Goal: Task Accomplishment & Management: Complete application form

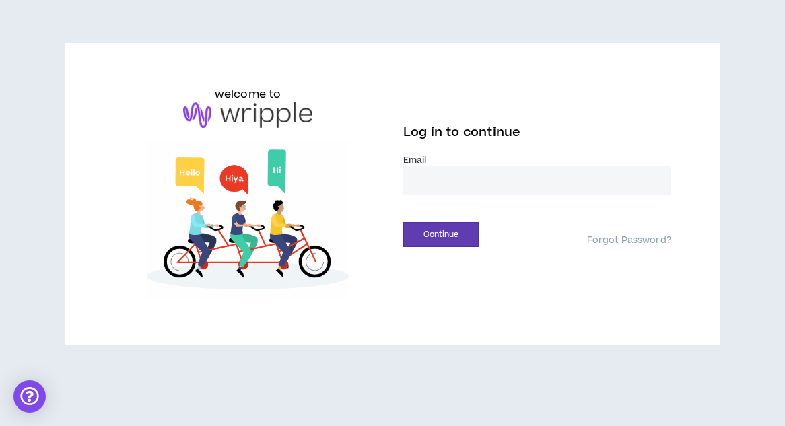
type input "**********"
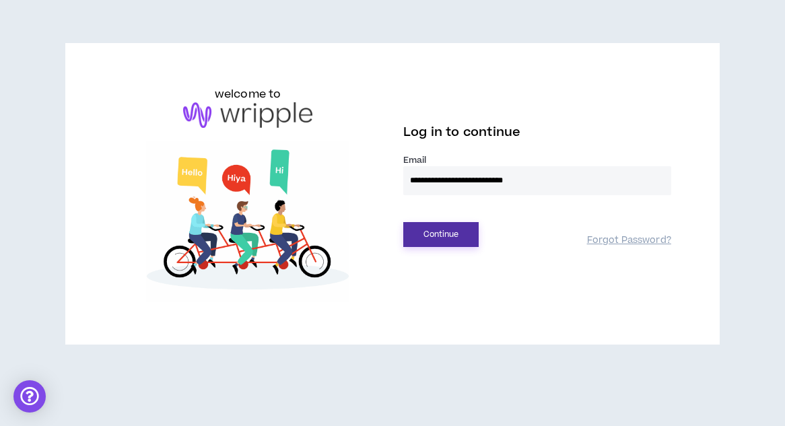
click at [449, 244] on button "Continue" at bounding box center [440, 234] width 75 height 25
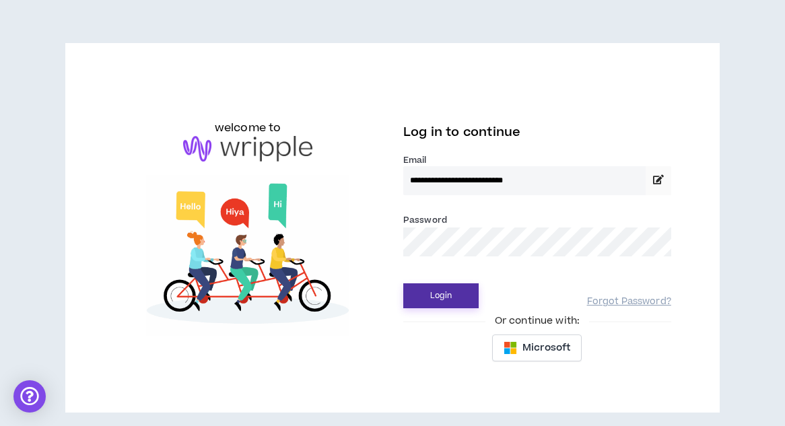
click at [431, 308] on button "Login" at bounding box center [440, 295] width 75 height 25
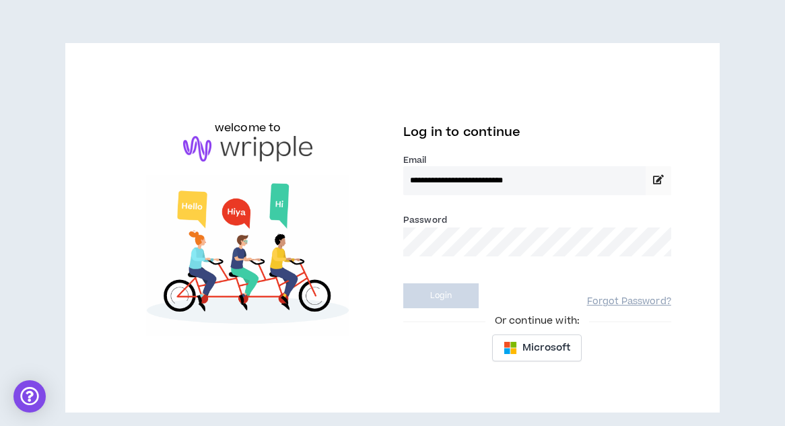
select select "***"
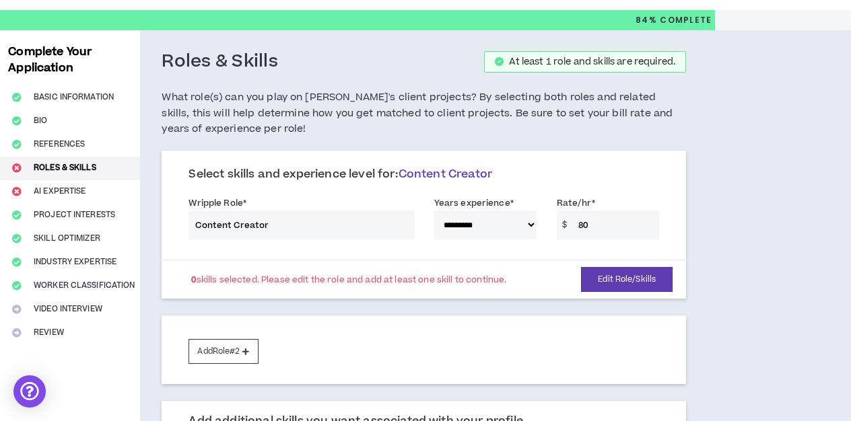
scroll to position [25, 0]
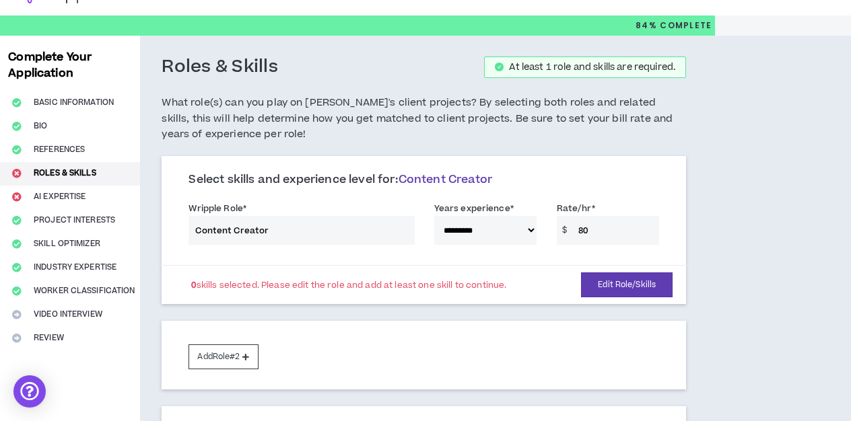
drag, startPoint x: 530, startPoint y: 4, endPoint x: 738, endPoint y: 87, distance: 223.8
click at [738, 87] on div "**********" at bounding box center [425, 357] width 851 height 642
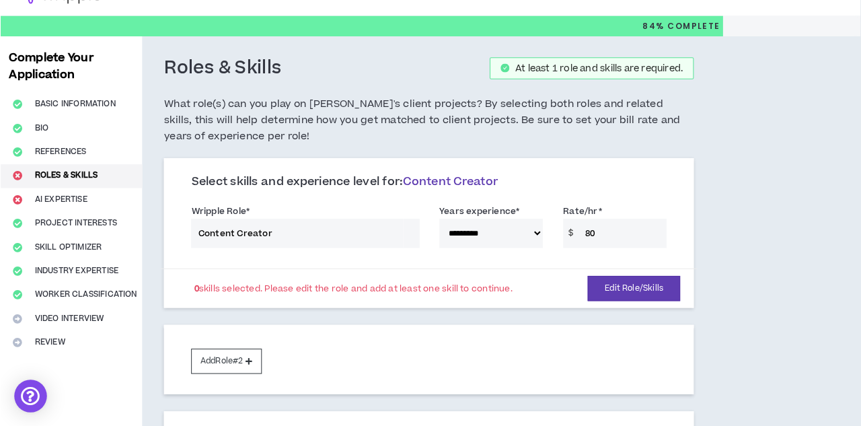
scroll to position [32, 0]
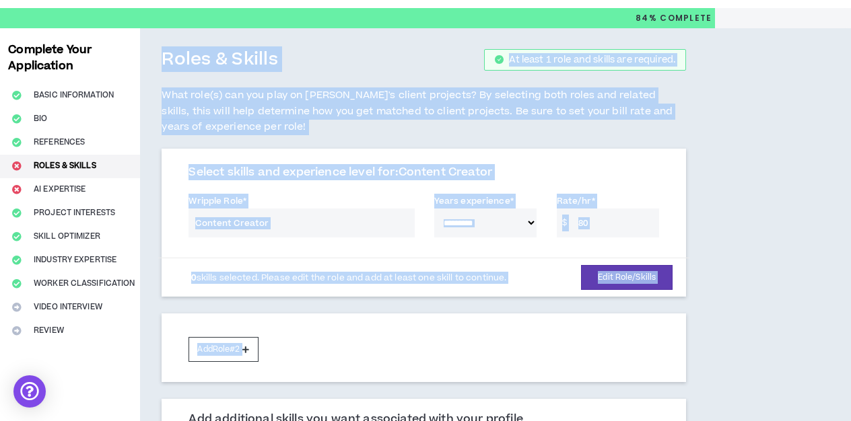
drag, startPoint x: 277, startPoint y: 351, endPoint x: 231, endPoint y: 441, distance: 101.7
click at [231, 389] on html "**********" at bounding box center [425, 178] width 851 height 421
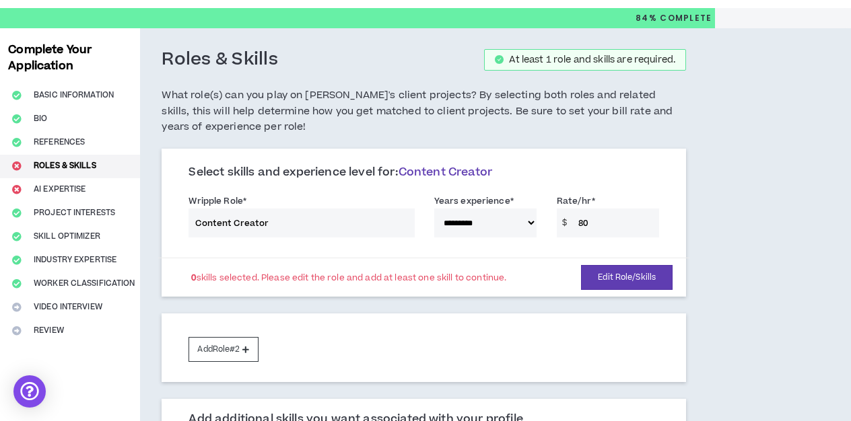
click at [771, 159] on div "**********" at bounding box center [425, 349] width 851 height 642
click at [660, 91] on h5 "What role(s) can you play on [PERSON_NAME]'s client projects? By selecting both…" at bounding box center [423, 111] width 524 height 48
drag, startPoint x: 259, startPoint y: 362, endPoint x: 261, endPoint y: 217, distance: 144.7
click at [255, 228] on div "**********" at bounding box center [423, 265] width 524 height 233
click at [746, 178] on div "**********" at bounding box center [425, 349] width 851 height 642
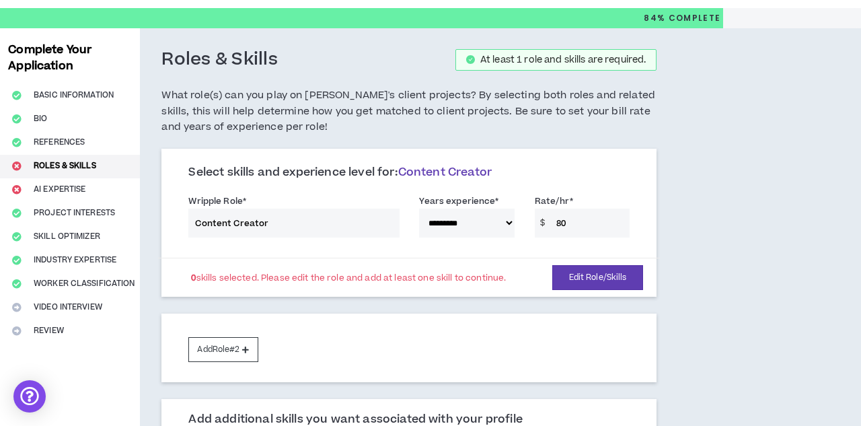
click at [344, 225] on div "**********" at bounding box center [409, 218] width 462 height 57
click at [292, 223] on div "**********" at bounding box center [409, 218] width 462 height 57
click at [602, 283] on button "Edit Role/Skills" at bounding box center [598, 277] width 92 height 25
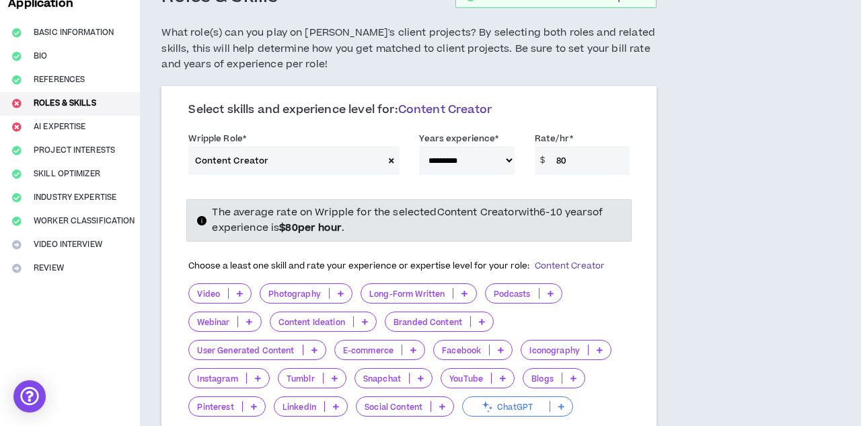
scroll to position [98, 0]
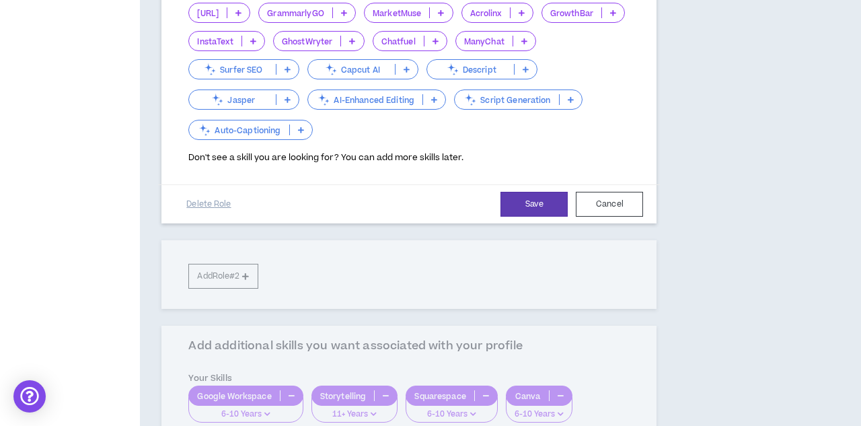
scroll to position [547, 0]
click at [621, 196] on button "Cancel" at bounding box center [609, 204] width 67 height 25
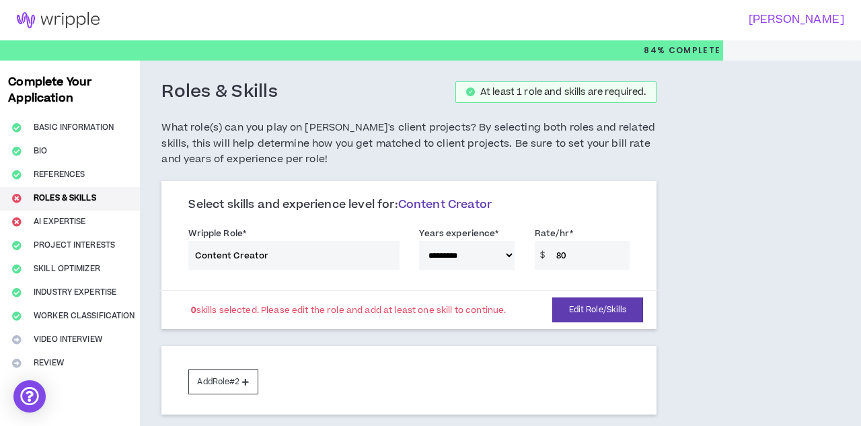
scroll to position [0, 0]
click at [303, 241] on div "**********" at bounding box center [409, 251] width 462 height 57
click at [79, 196] on div "Complete Your Application Basic Information Bio References Roles & Skills AI Ex…" at bounding box center [70, 382] width 140 height 642
click at [88, 196] on div "Complete Your Application Basic Information Bio References Roles & Skills AI Ex…" at bounding box center [70, 382] width 140 height 642
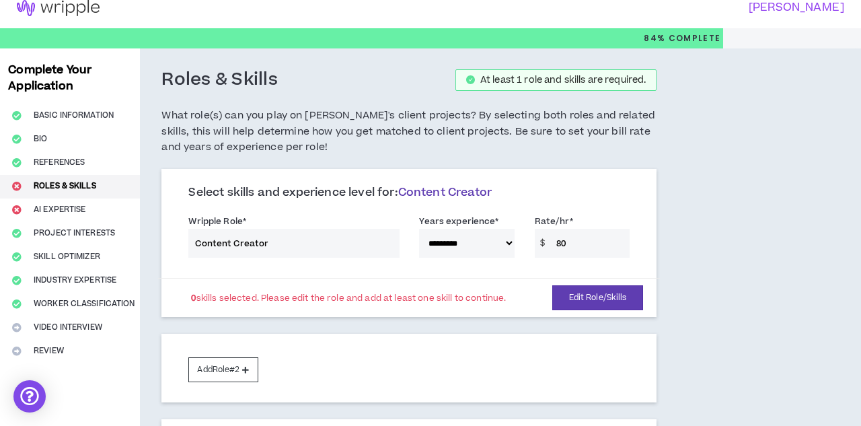
scroll to position [98, 0]
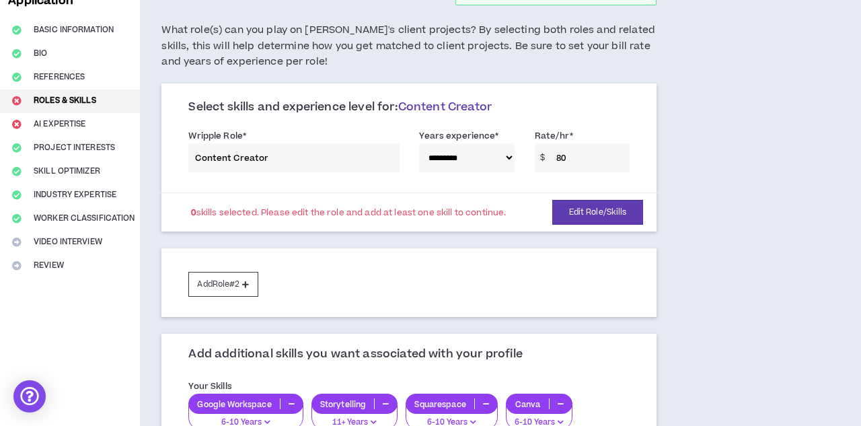
click at [351, 151] on div "**********" at bounding box center [409, 153] width 462 height 57
click at [594, 213] on button "Edit Role/Skills" at bounding box center [598, 212] width 92 height 25
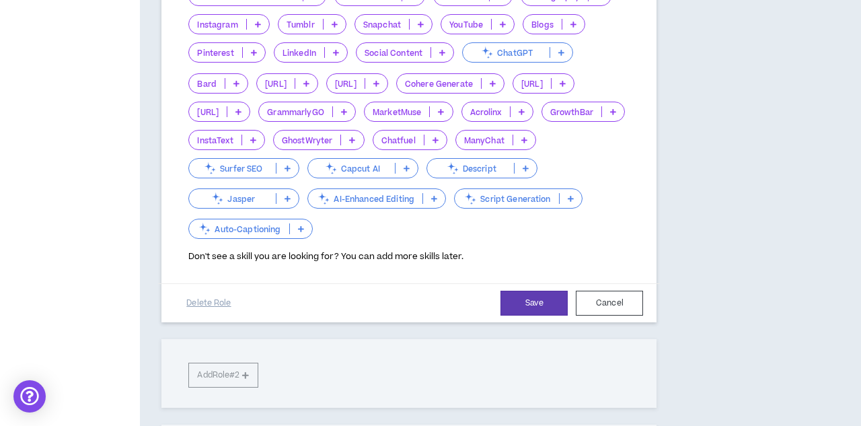
scroll to position [475, 0]
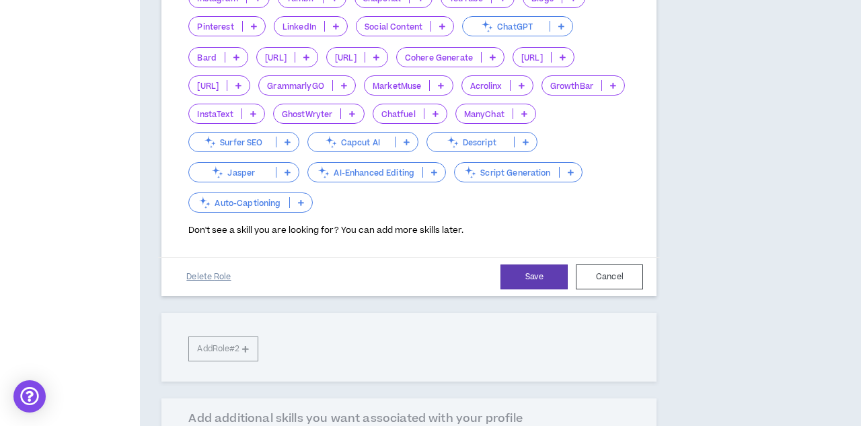
click at [219, 275] on button "Delete Role" at bounding box center [208, 277] width 67 height 24
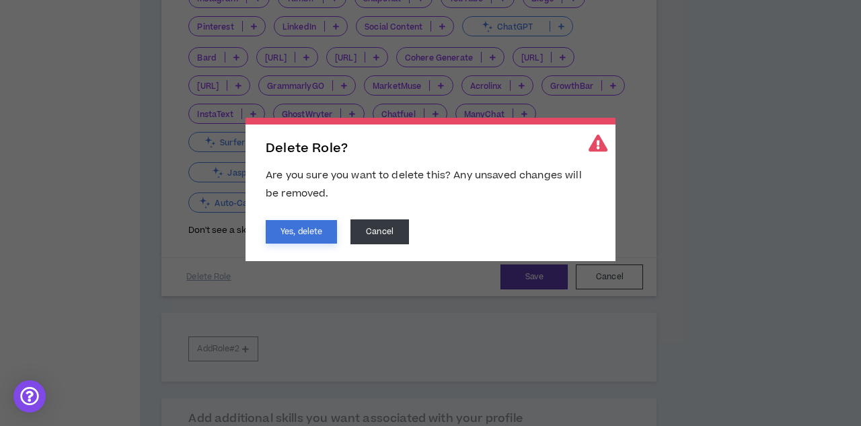
click at [318, 238] on button "Yes, delete" at bounding box center [301, 232] width 71 height 24
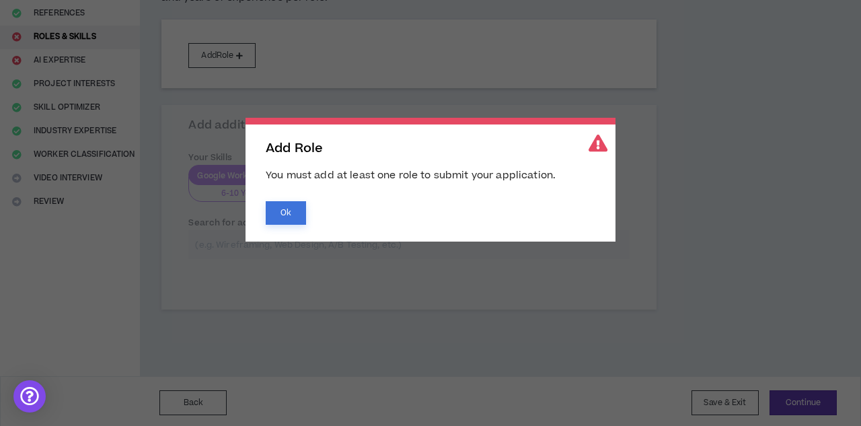
click at [289, 222] on button "Ok" at bounding box center [286, 213] width 40 height 24
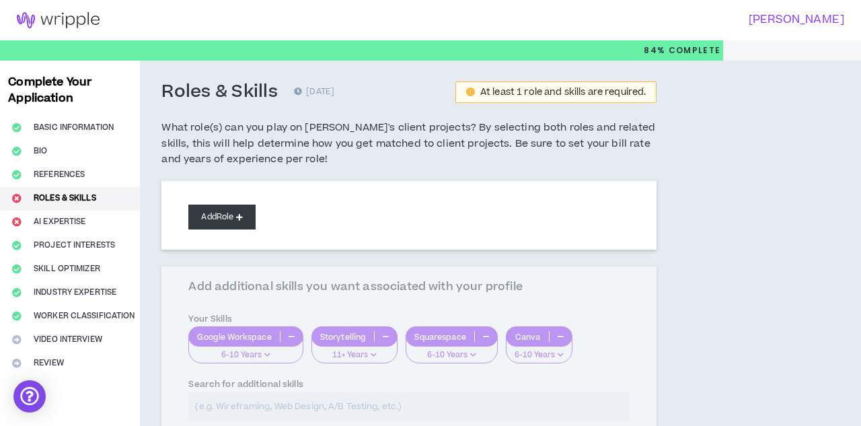
scroll to position [0, 0]
click at [245, 219] on button "Add Role" at bounding box center [221, 217] width 67 height 25
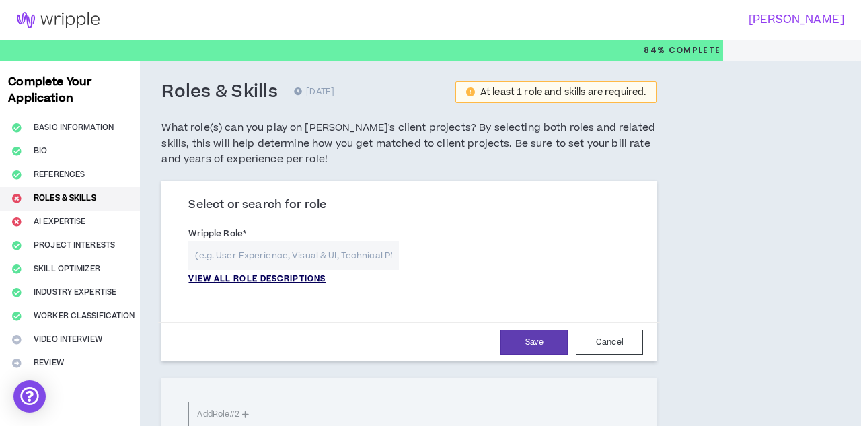
click at [283, 280] on p "VIEW ALL ROLE DESCRIPTIONS" at bounding box center [256, 279] width 137 height 12
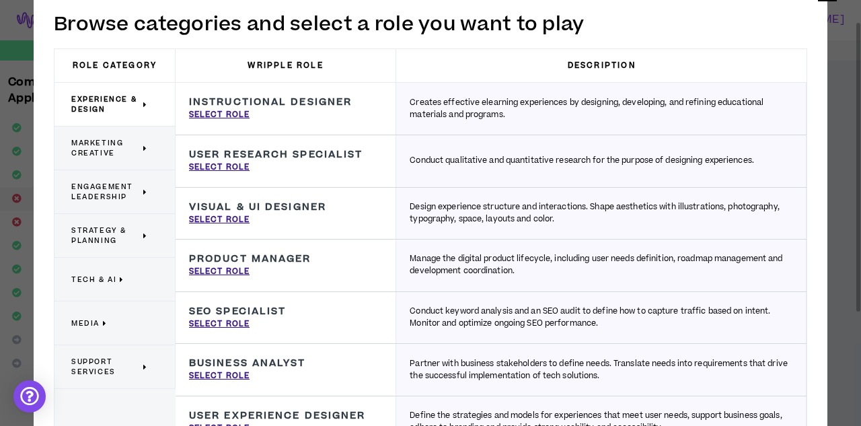
click at [136, 150] on span "Marketing Creative" at bounding box center [105, 148] width 69 height 20
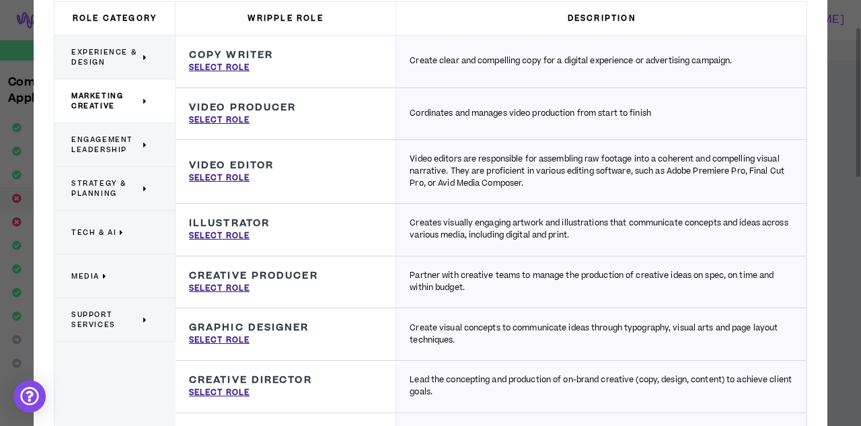
click at [139, 146] on span "Engagement Leadership" at bounding box center [105, 145] width 69 height 20
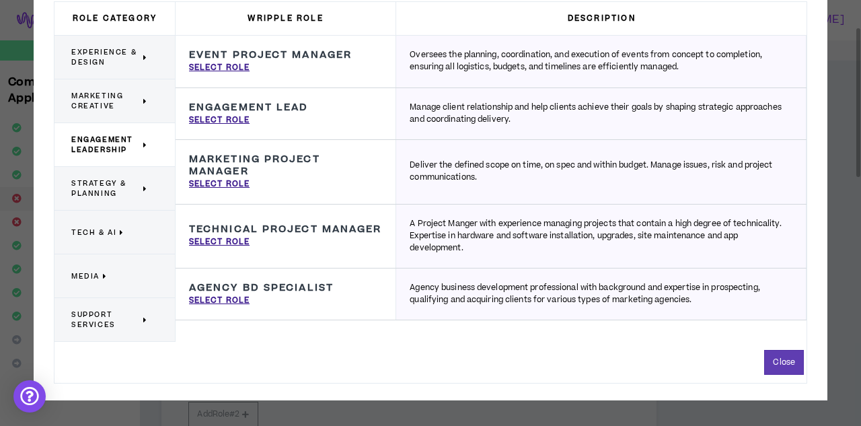
click at [143, 190] on icon at bounding box center [145, 189] width 5 height 10
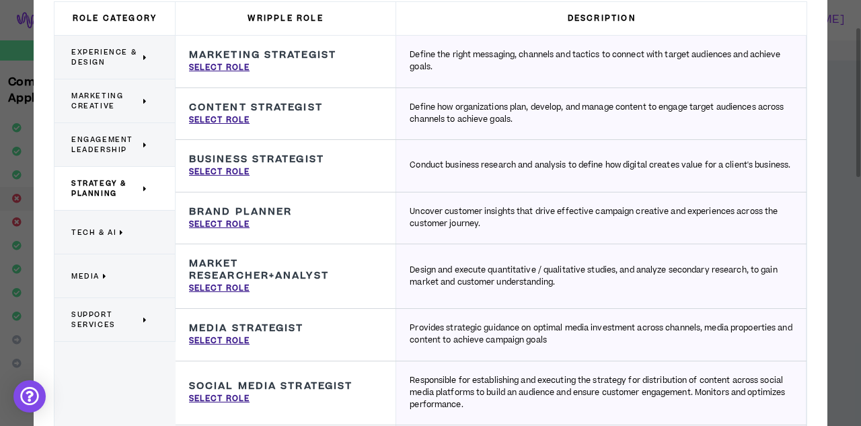
click at [143, 231] on p "Tech & AI" at bounding box center [109, 232] width 77 height 30
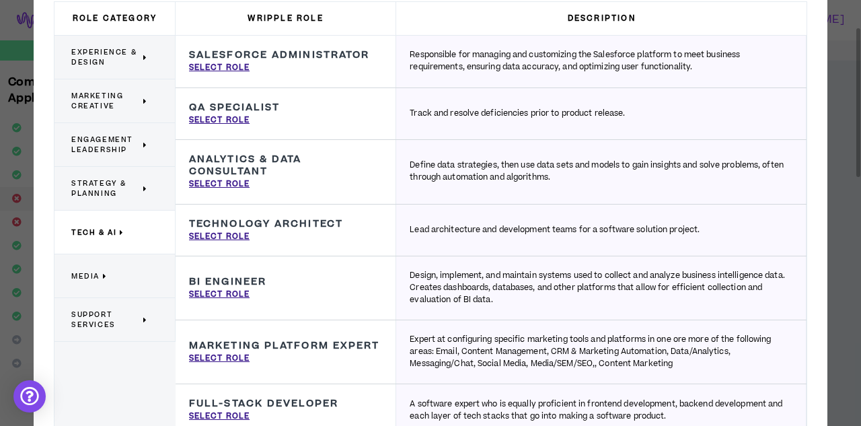
click at [110, 279] on p "Media" at bounding box center [109, 276] width 77 height 30
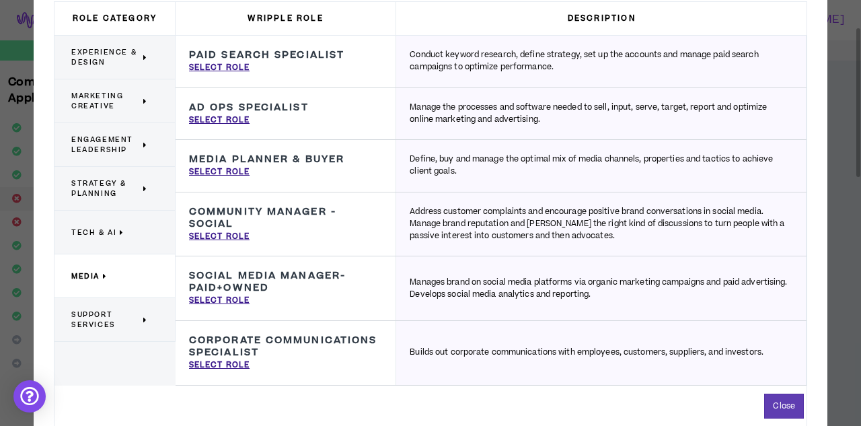
click at [145, 318] on icon at bounding box center [145, 320] width 5 height 10
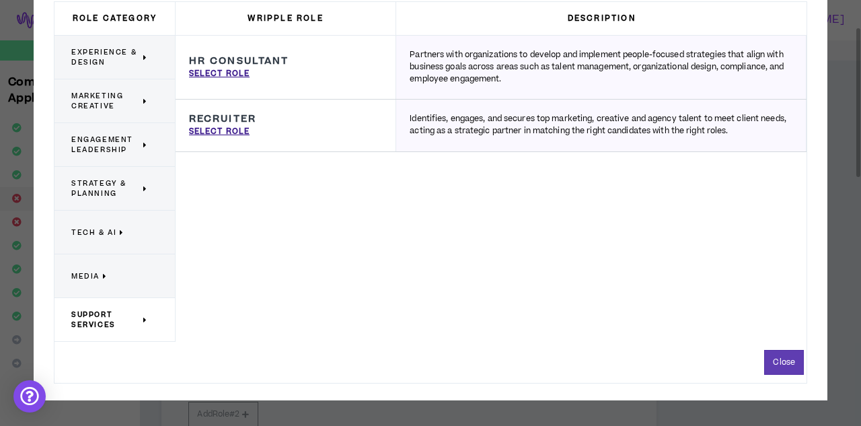
click at [143, 102] on p "Marketing Creative" at bounding box center [109, 101] width 77 height 30
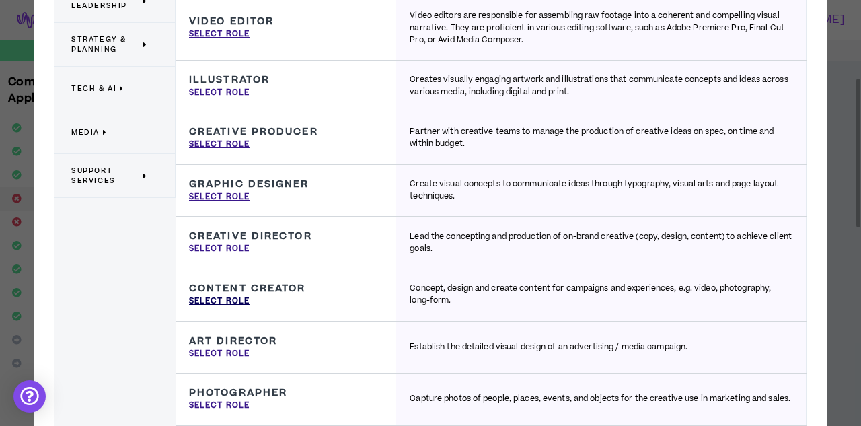
click at [243, 298] on p "Select Role" at bounding box center [219, 301] width 61 height 12
type input "Content Creator"
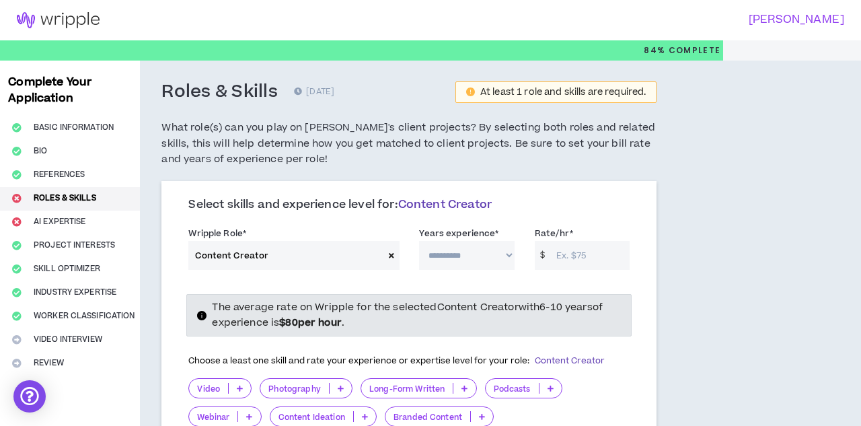
select select "**"
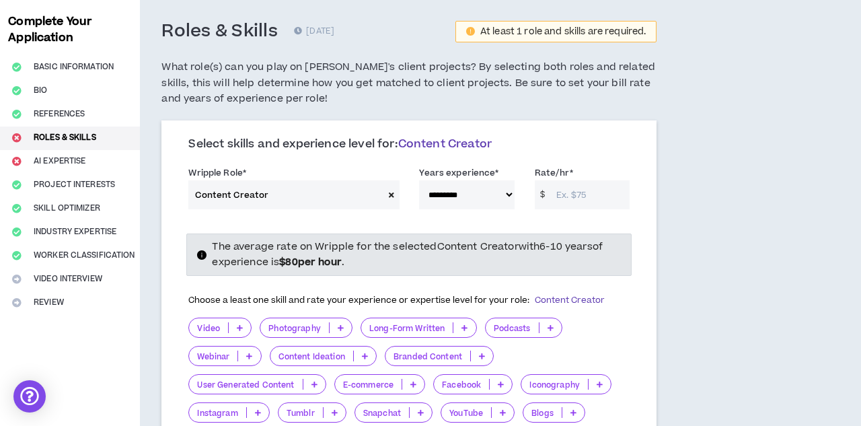
scroll to position [64, 0]
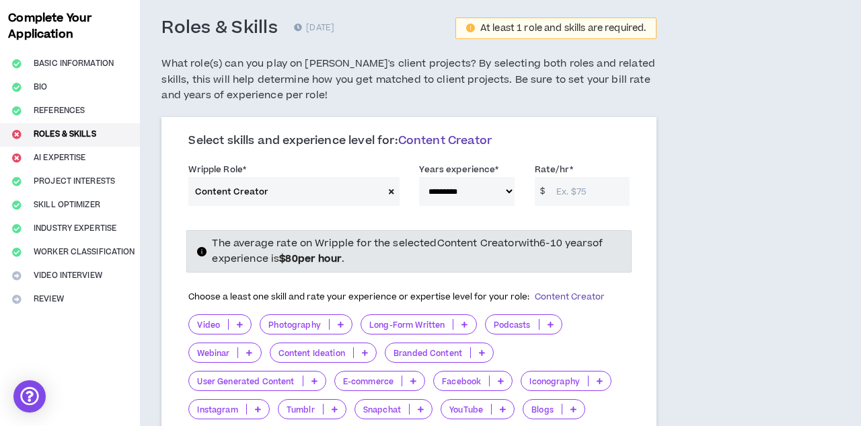
click at [579, 186] on input "Rate/hr *" at bounding box center [590, 191] width 80 height 29
type input "80"
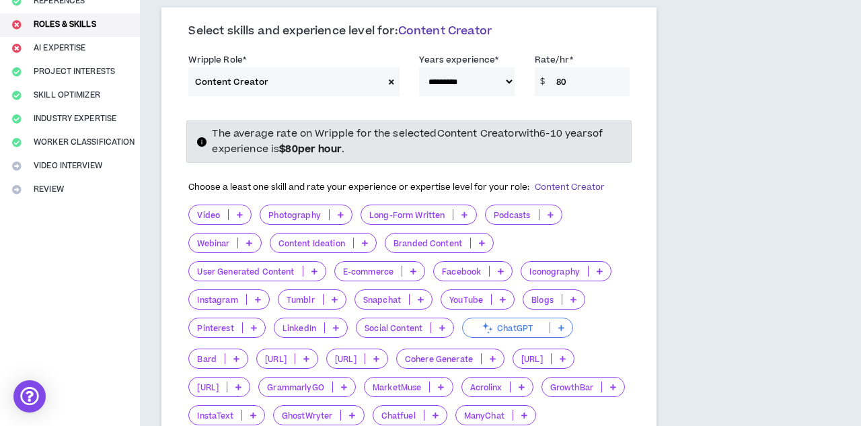
scroll to position [186, 0]
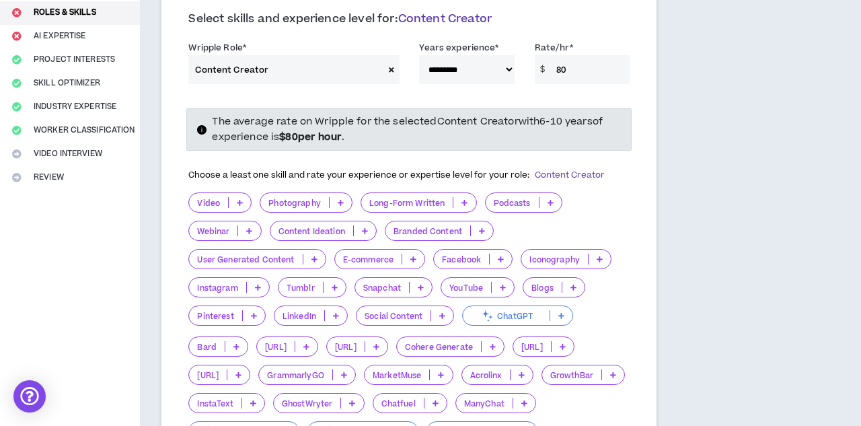
select select "**"
click at [585, 65] on input "80" at bounding box center [590, 69] width 80 height 29
type input "8"
type input "4"
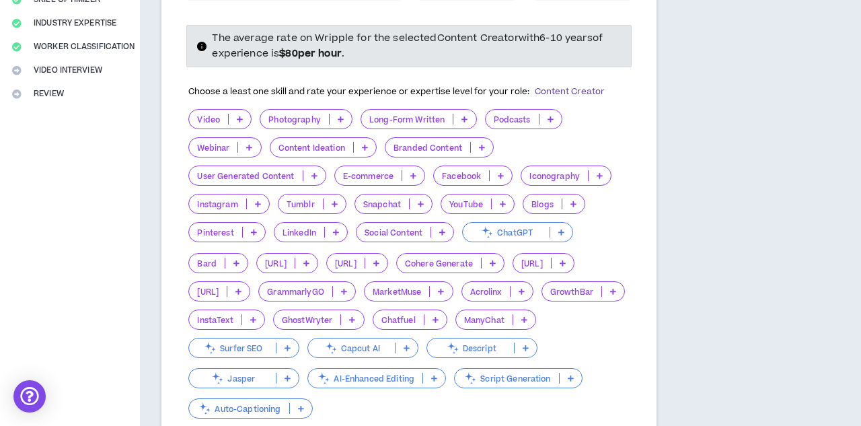
scroll to position [273, 0]
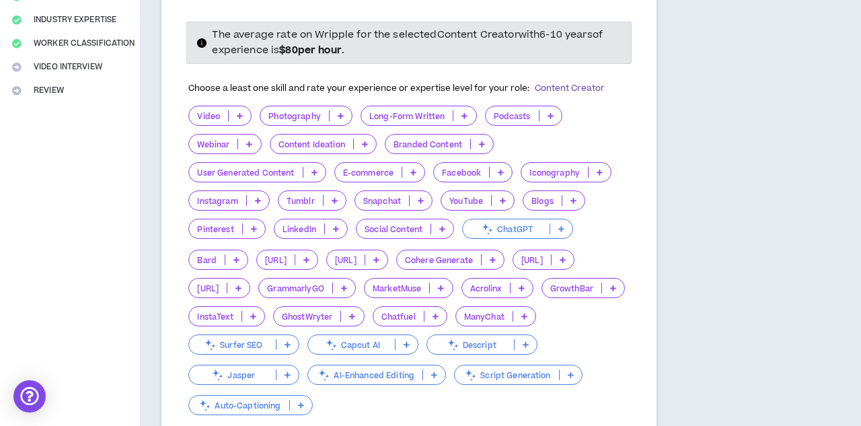
type input "55"
click at [574, 199] on icon at bounding box center [574, 200] width 6 height 7
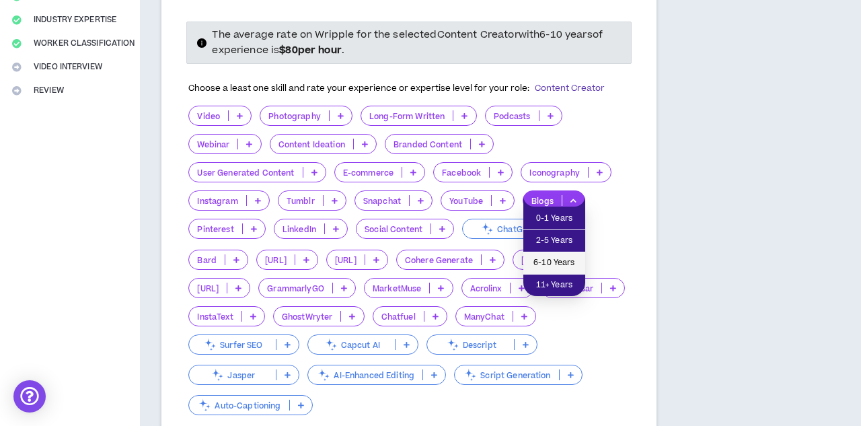
click at [573, 261] on span "6-10 Years" at bounding box center [555, 263] width 46 height 15
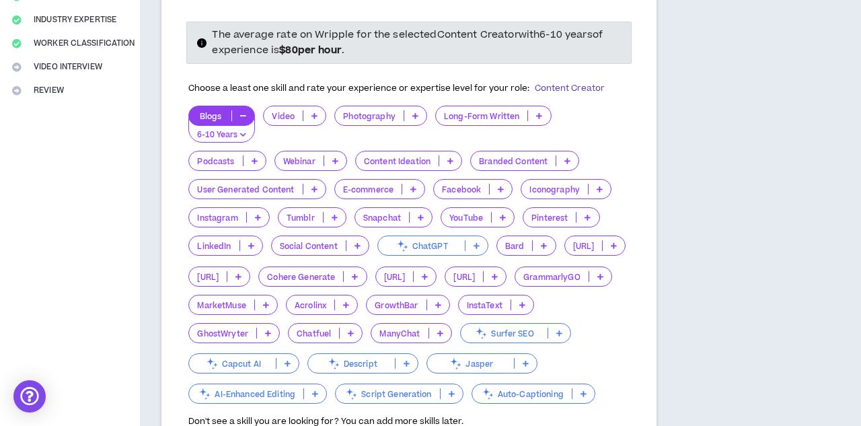
click at [258, 215] on icon at bounding box center [258, 217] width 6 height 7
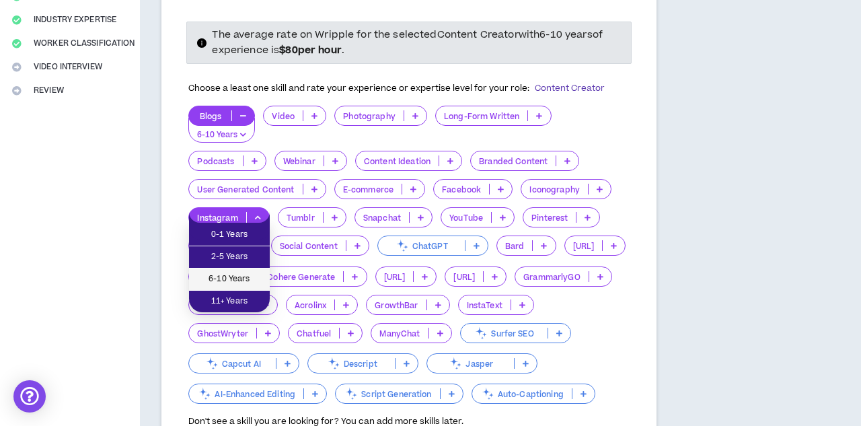
click at [254, 273] on span "6-10 Years" at bounding box center [229, 279] width 65 height 15
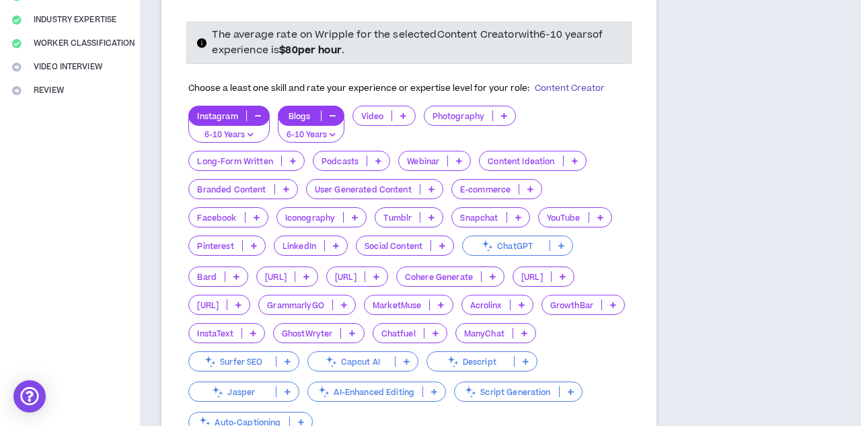
click at [287, 186] on icon at bounding box center [286, 189] width 6 height 7
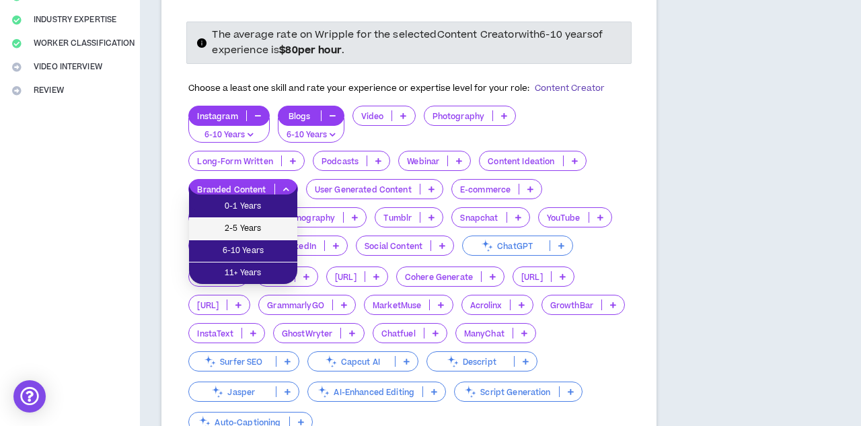
click at [276, 230] on span "2-5 Years" at bounding box center [243, 228] width 92 height 15
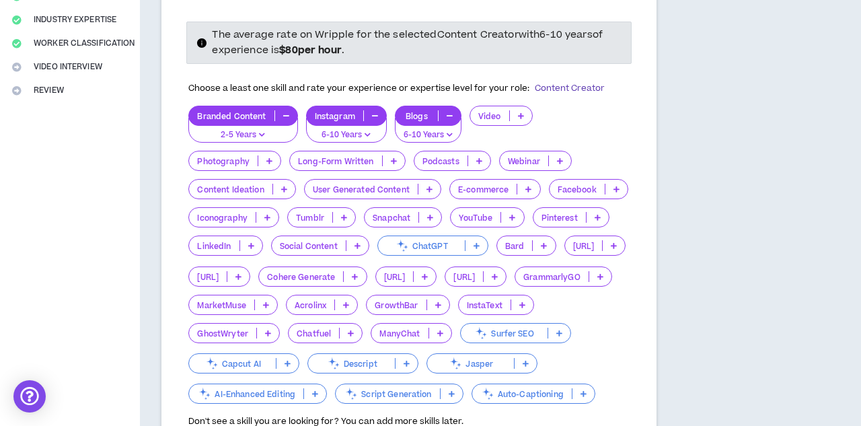
click at [614, 186] on icon at bounding box center [617, 189] width 6 height 7
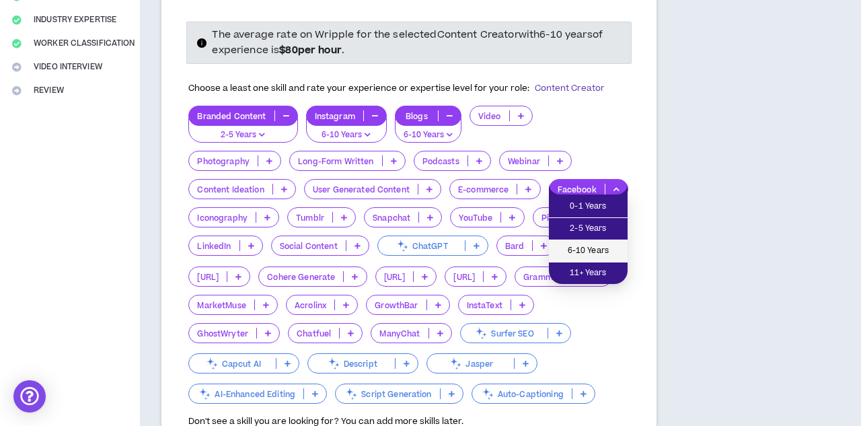
click at [607, 244] on span "6-10 Years" at bounding box center [588, 251] width 63 height 15
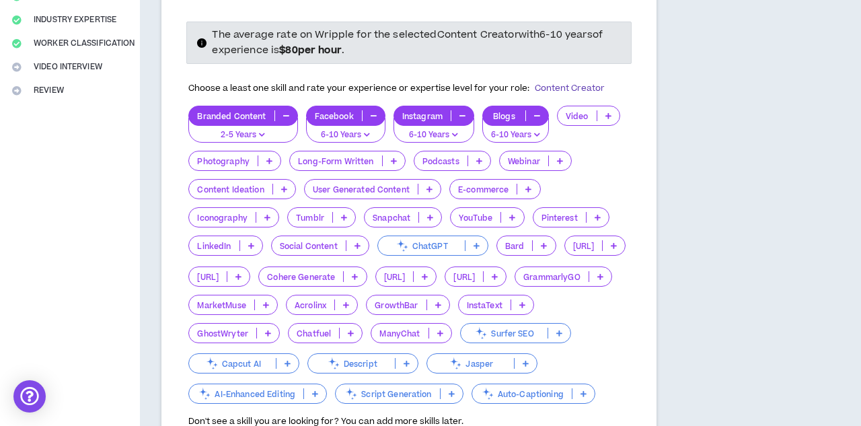
click at [358, 242] on icon at bounding box center [358, 245] width 6 height 7
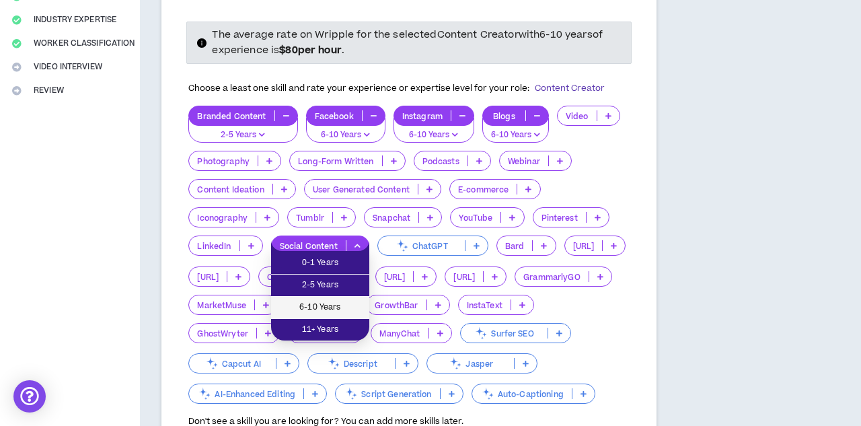
click at [350, 302] on span "6-10 Years" at bounding box center [320, 307] width 82 height 15
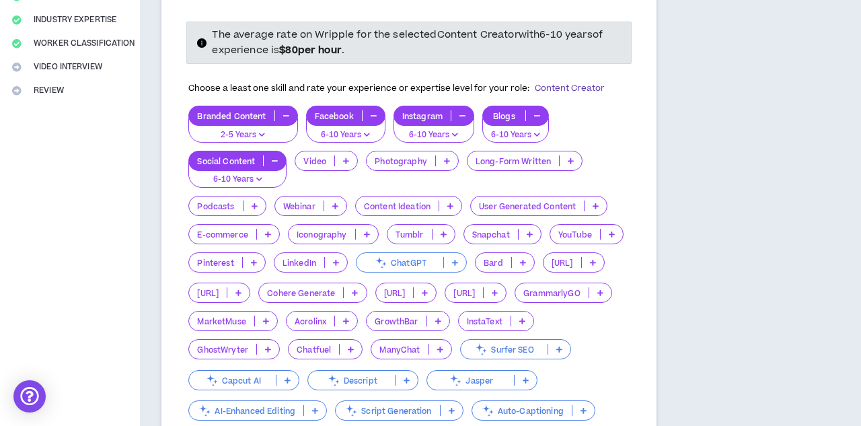
click at [452, 203] on icon at bounding box center [450, 206] width 6 height 7
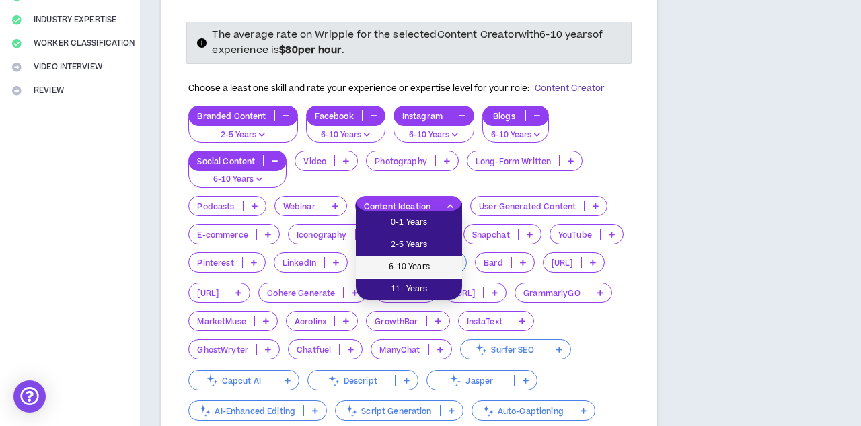
click at [437, 262] on span "6-10 Years" at bounding box center [409, 267] width 90 height 15
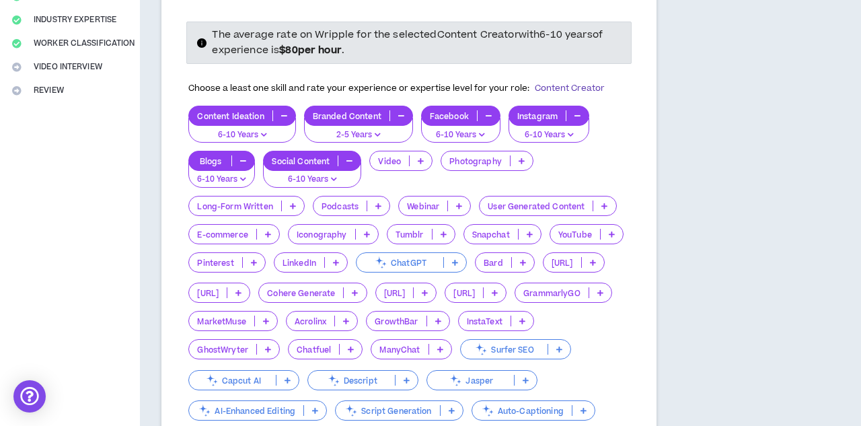
click at [285, 110] on button "button" at bounding box center [284, 115] width 22 height 11
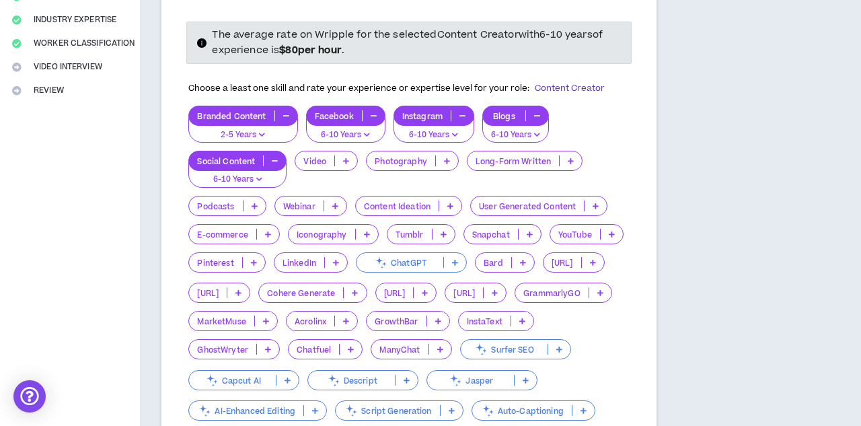
click at [447, 202] on p at bounding box center [450, 206] width 22 height 11
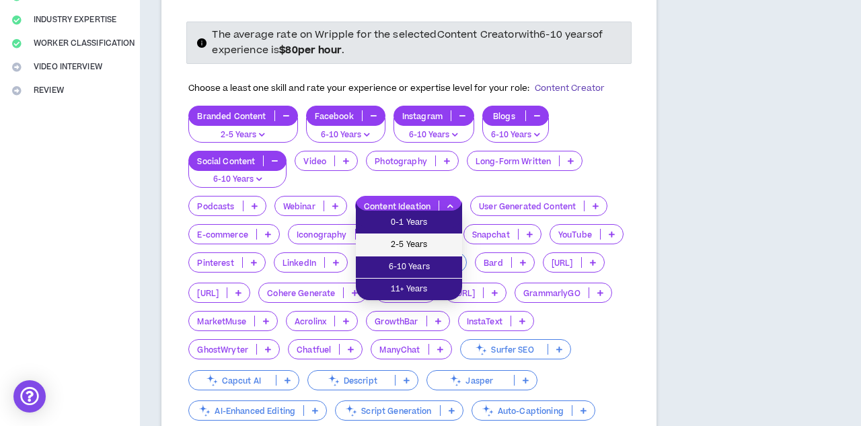
click at [431, 249] on span "2-5 Years" at bounding box center [409, 245] width 90 height 15
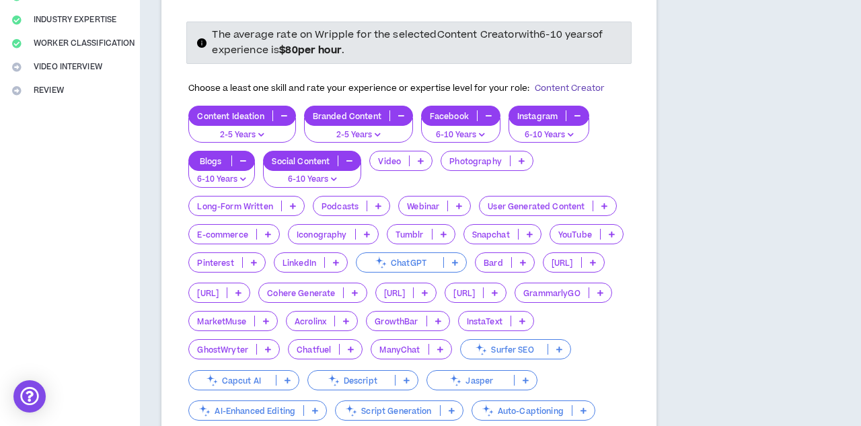
click at [378, 203] on icon at bounding box center [378, 206] width 6 height 7
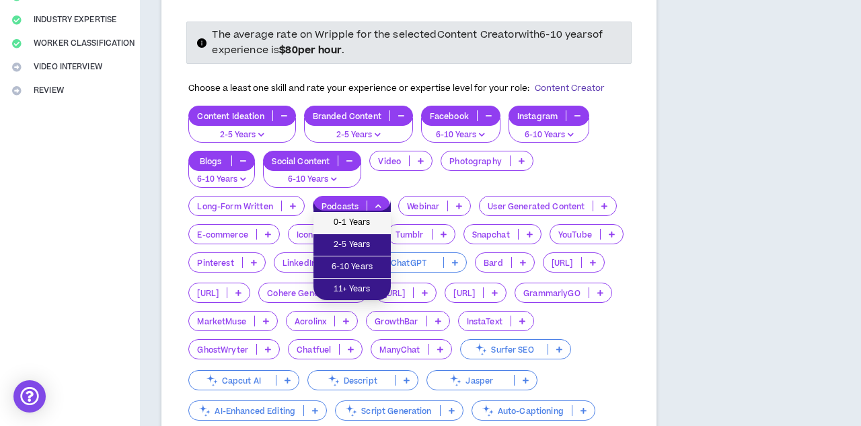
click at [374, 221] on span "0-1 Years" at bounding box center [352, 222] width 61 height 15
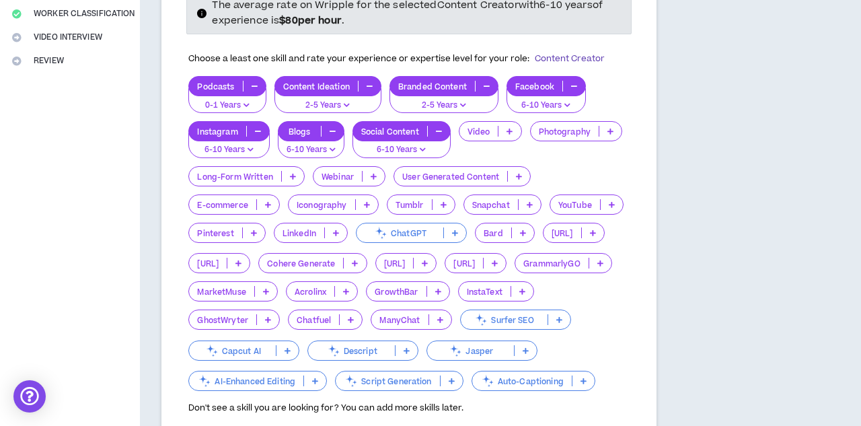
scroll to position [303, 0]
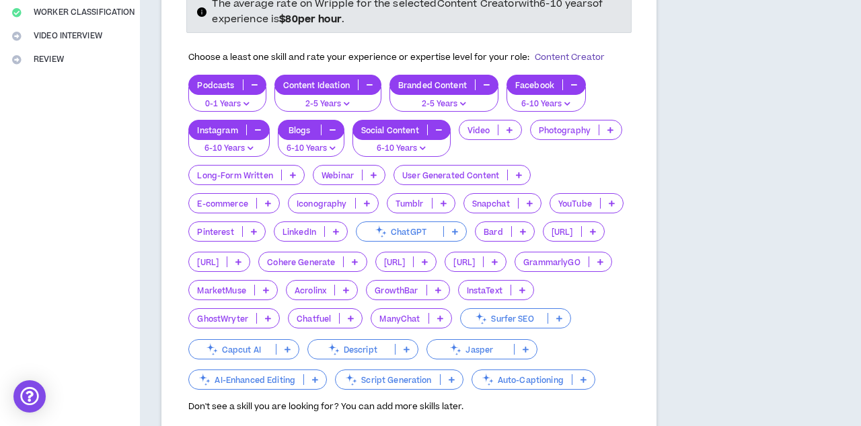
click at [513, 129] on icon at bounding box center [510, 130] width 6 height 7
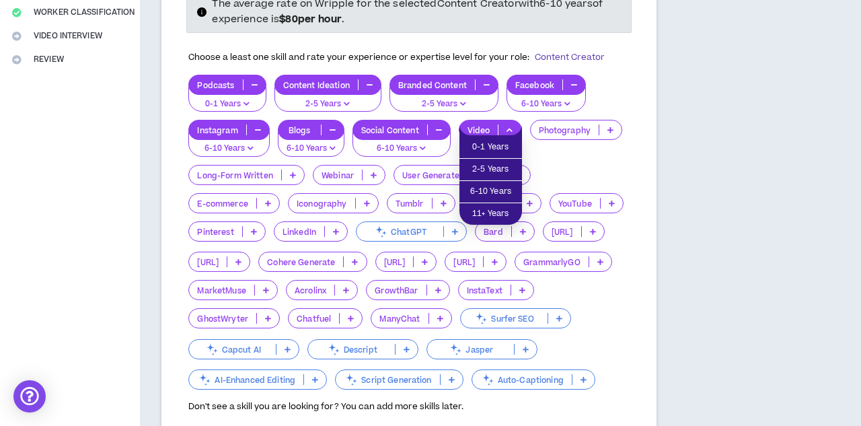
click at [567, 153] on div "Podcasts 0-1 Years Content Ideation 2-5 Years Branded Content 2-5 Years Faceboo…" at bounding box center [408, 233] width 441 height 317
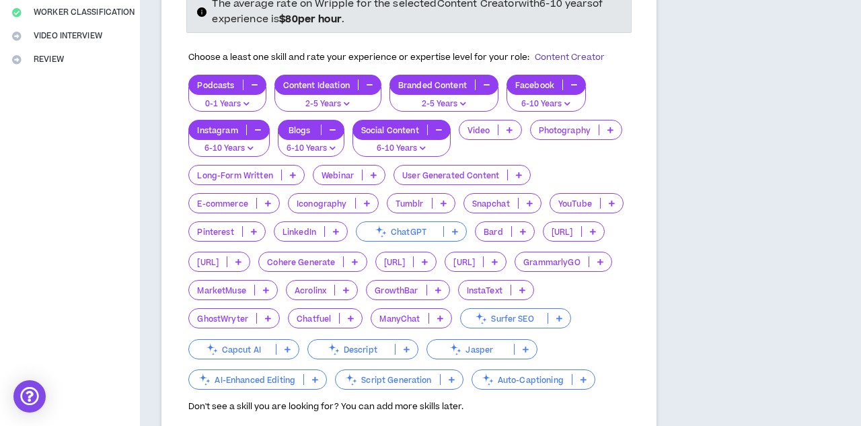
click at [269, 201] on icon at bounding box center [268, 203] width 6 height 7
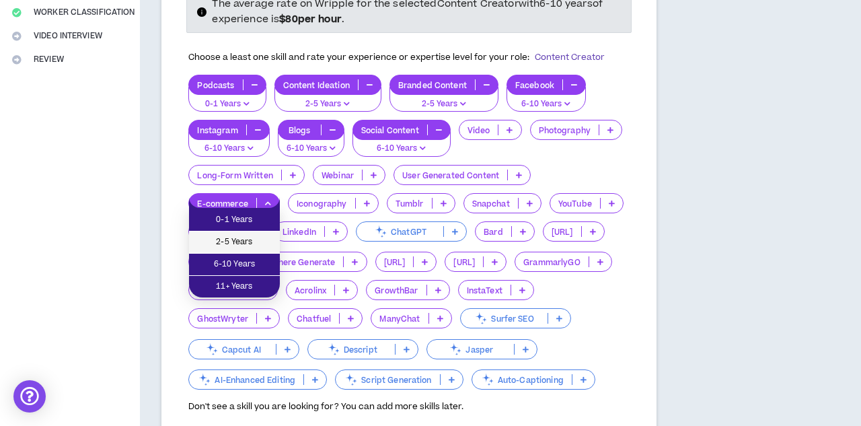
click at [267, 240] on span "2-5 Years" at bounding box center [234, 242] width 75 height 15
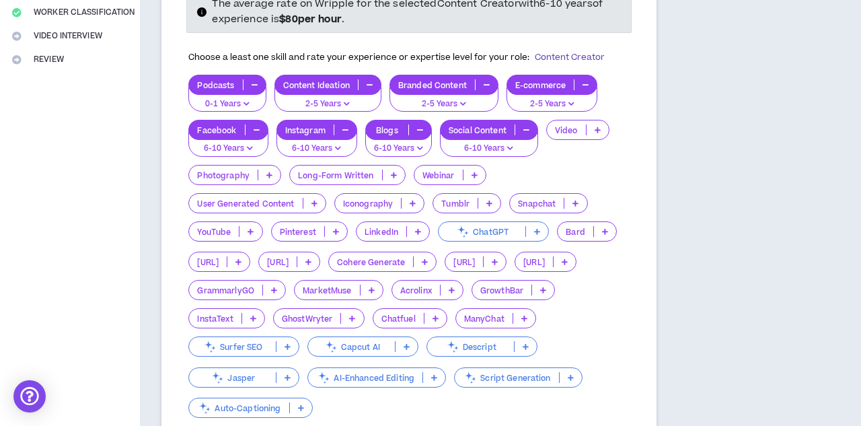
click at [394, 172] on icon at bounding box center [394, 175] width 6 height 7
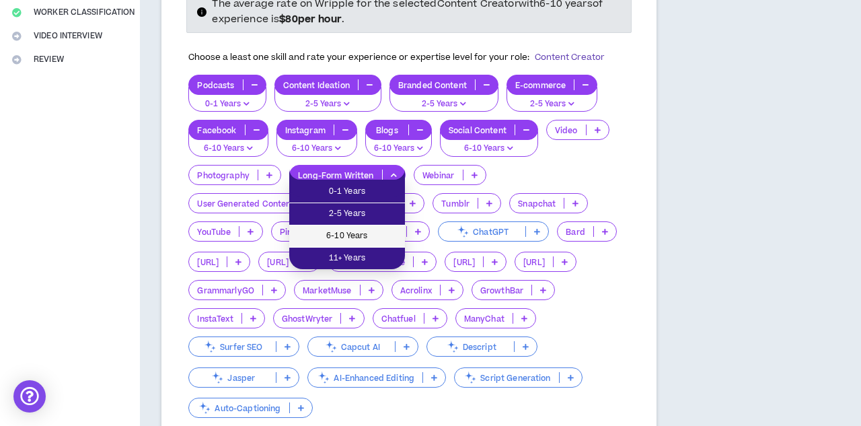
click at [382, 235] on span "6-10 Years" at bounding box center [347, 236] width 100 height 15
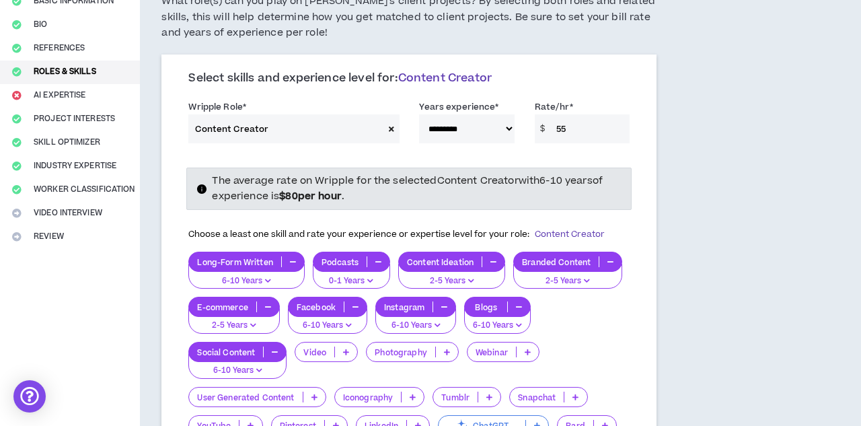
scroll to position [116, 0]
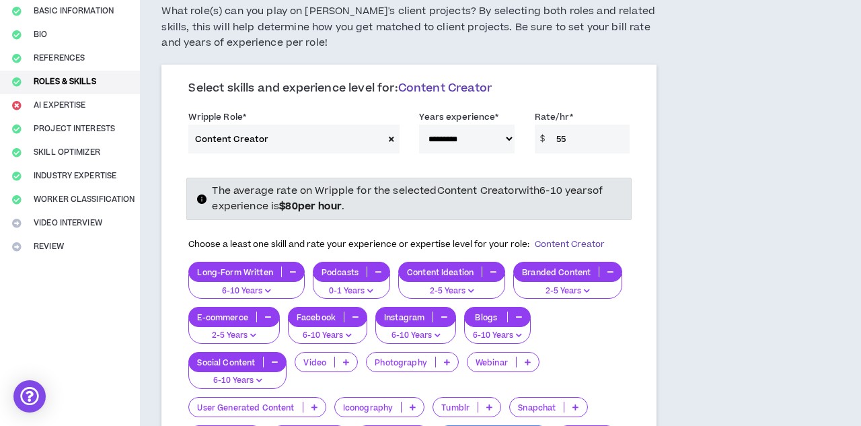
select select "**"
click at [577, 143] on input "55" at bounding box center [590, 138] width 80 height 29
type input "5"
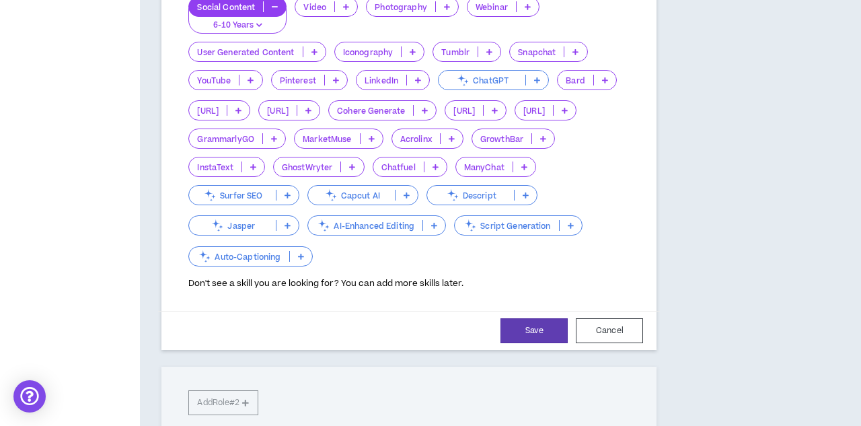
scroll to position [324, 0]
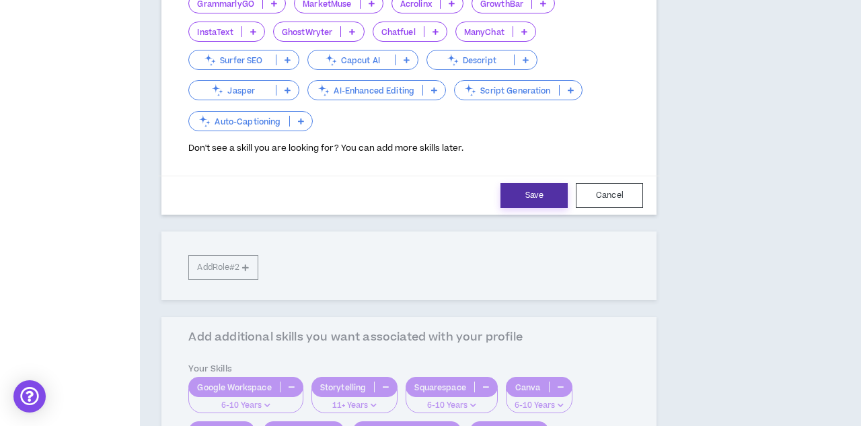
type input "70"
click at [536, 191] on button "Save" at bounding box center [534, 195] width 67 height 25
select select "**"
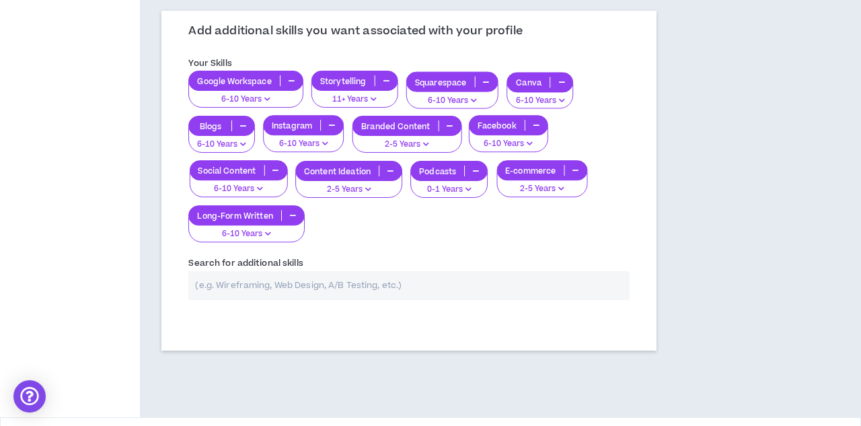
scroll to position [342, 0]
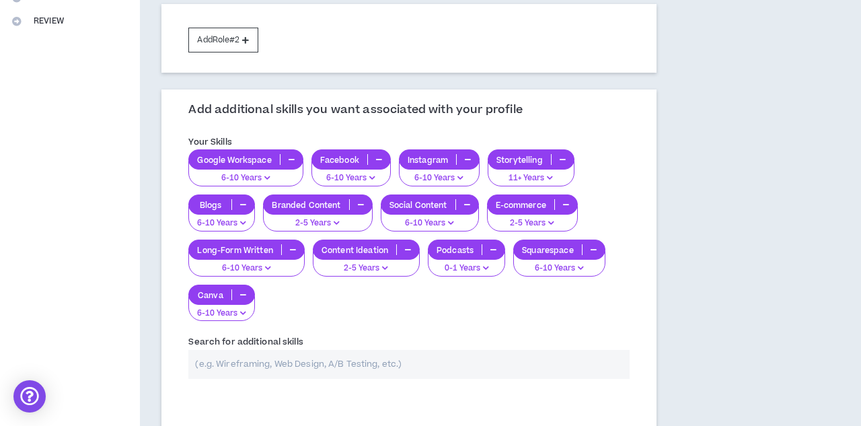
click at [293, 354] on input "text" at bounding box center [408, 364] width 441 height 29
type input "Web design"
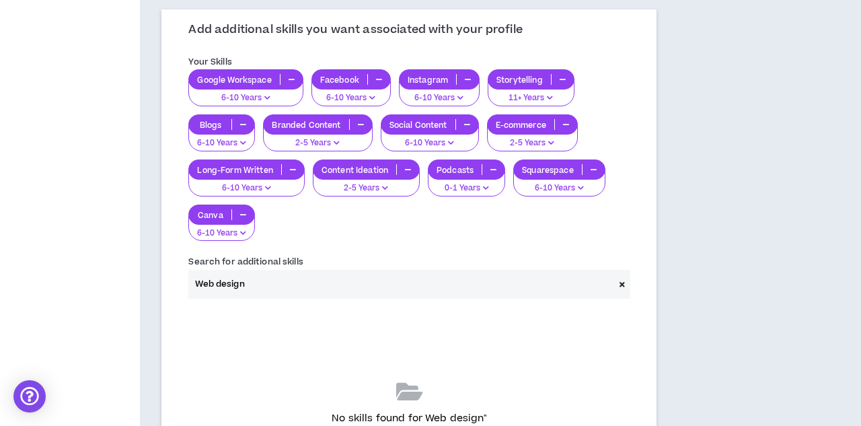
scroll to position [424, 0]
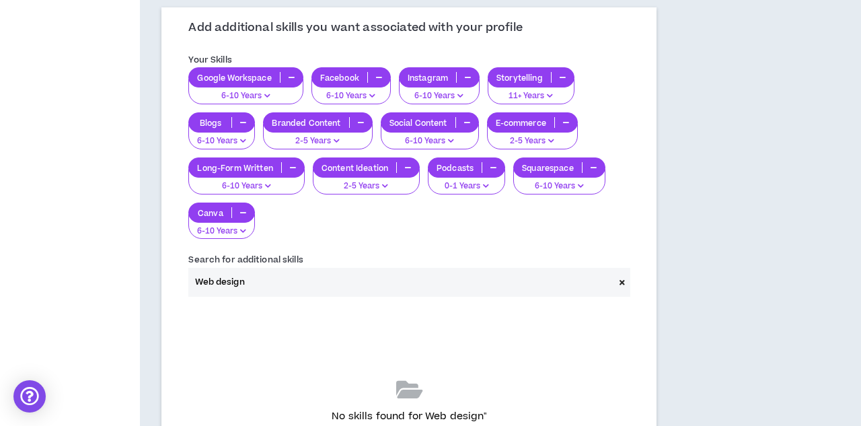
click at [358, 285] on input "Web design" at bounding box center [401, 282] width 426 height 29
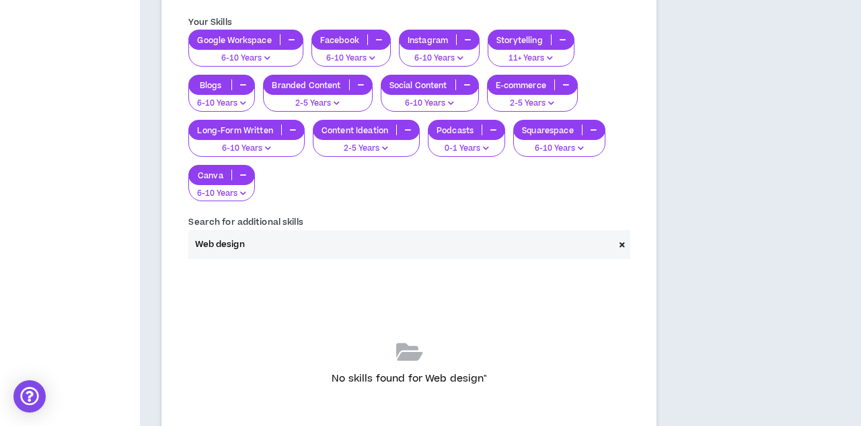
scroll to position [486, 0]
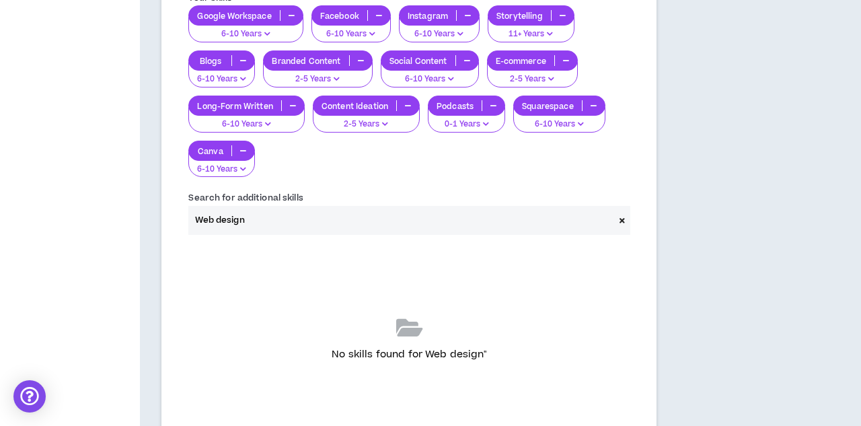
click at [620, 219] on span at bounding box center [622, 220] width 16 height 29
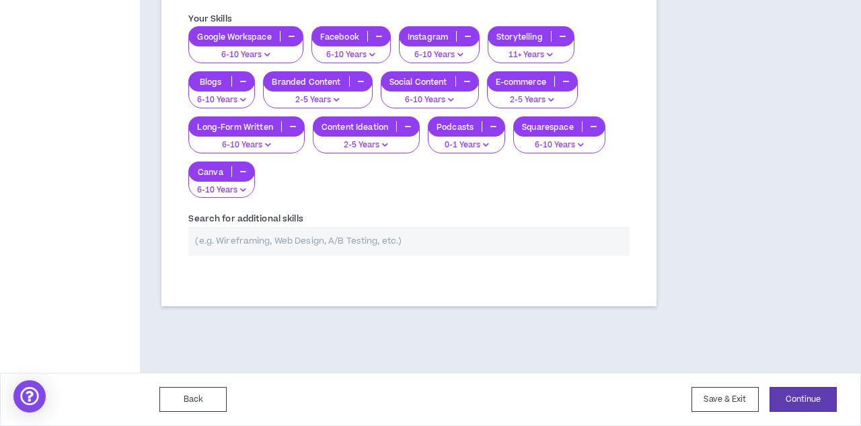
scroll to position [460, 0]
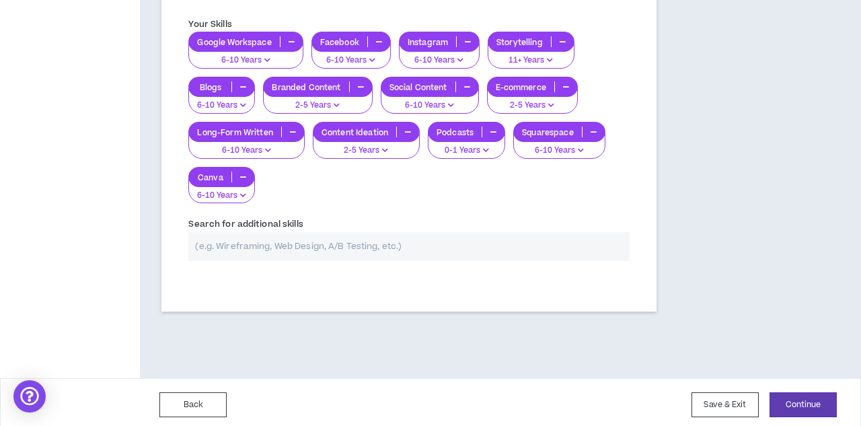
click at [299, 242] on input "text" at bounding box center [408, 246] width 441 height 29
type input "Web Design"
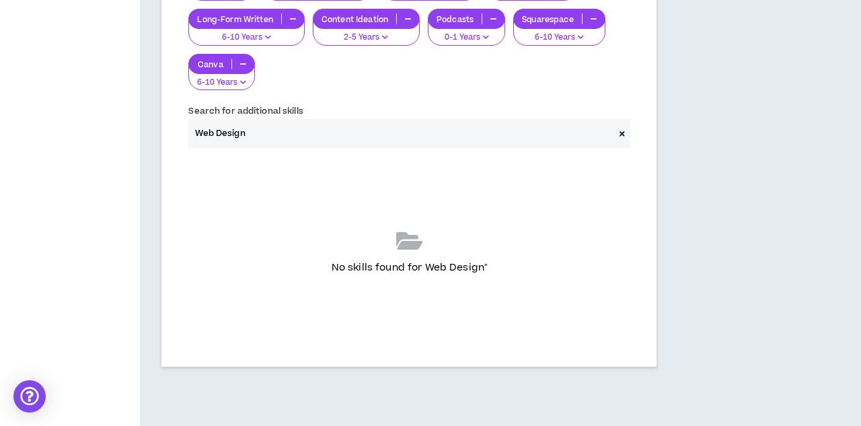
click at [619, 131] on span at bounding box center [622, 133] width 16 height 29
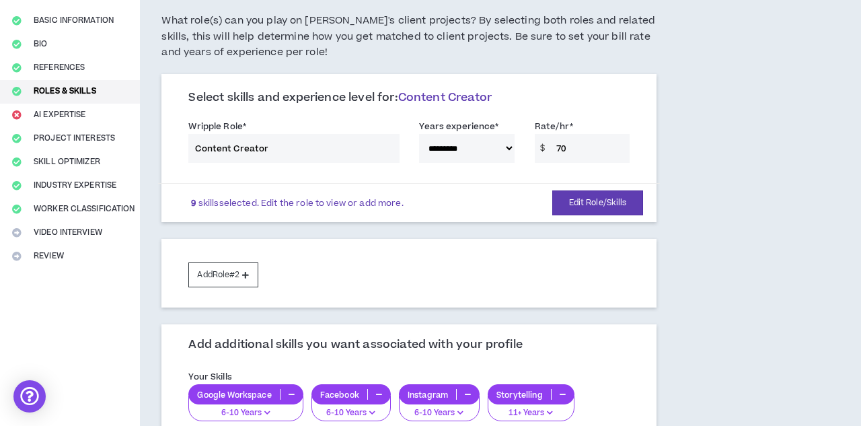
scroll to position [100, 0]
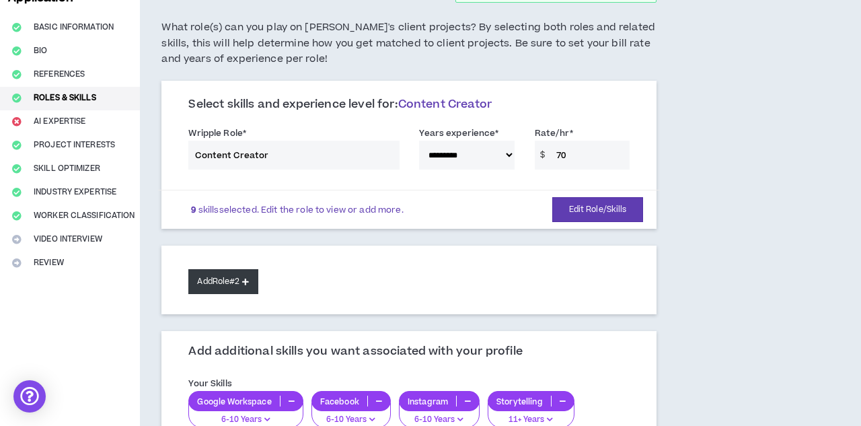
click at [256, 279] on button "Add Role #2" at bounding box center [222, 281] width 69 height 25
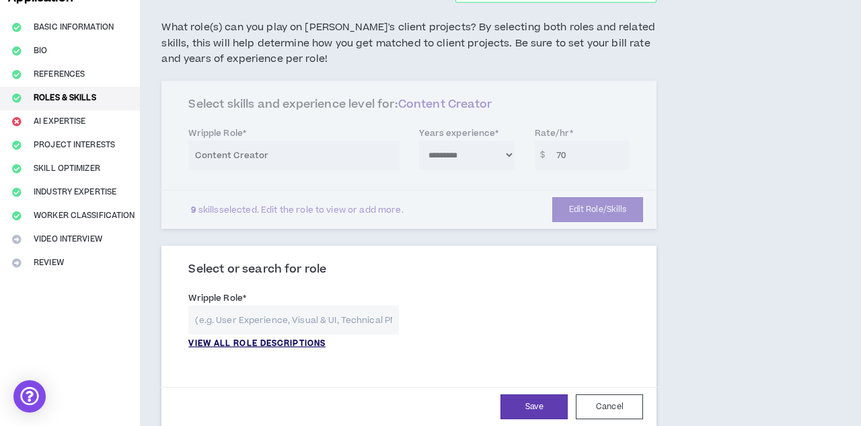
click at [324, 340] on p "VIEW ALL ROLE DESCRIPTIONS" at bounding box center [256, 344] width 137 height 12
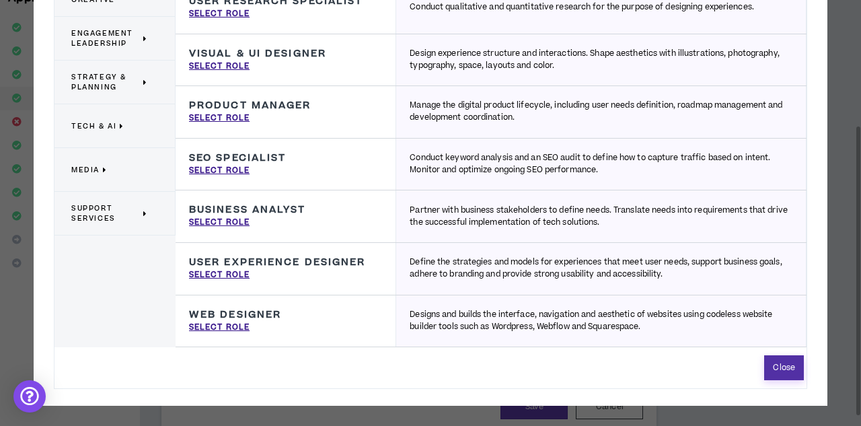
click at [784, 375] on button "Close" at bounding box center [784, 367] width 40 height 25
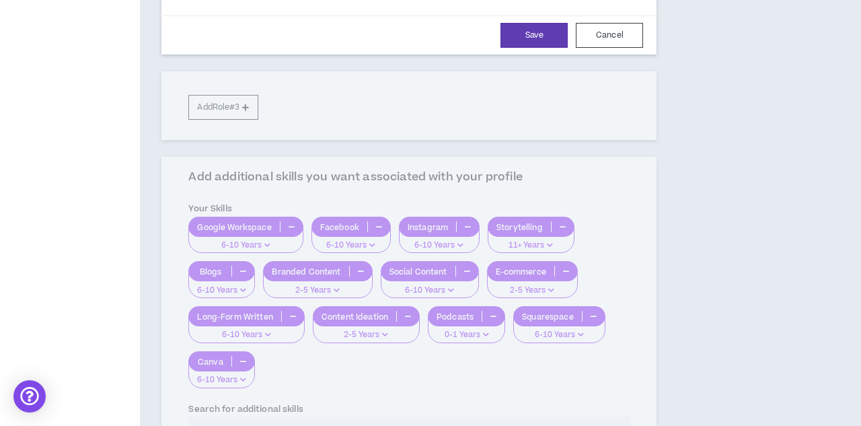
scroll to position [473, 0]
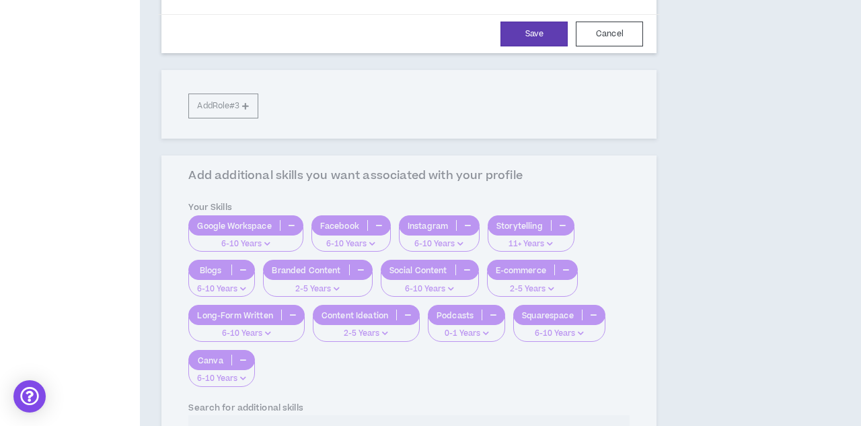
click at [540, 226] on div "**********" at bounding box center [408, 118] width 495 height 820
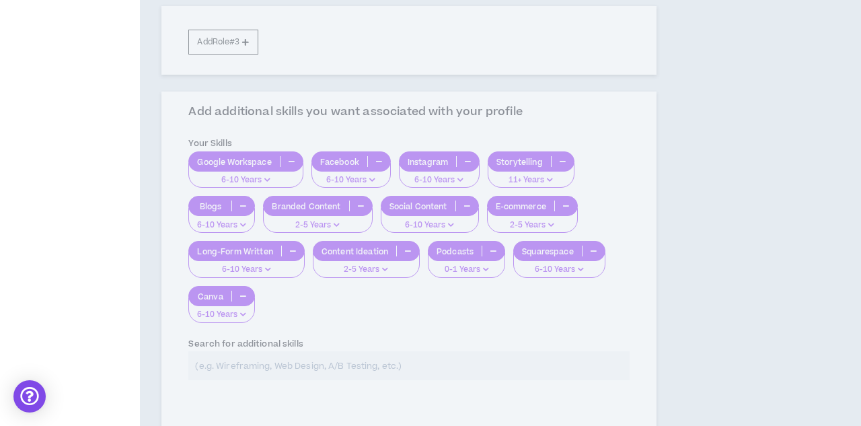
scroll to position [511, 0]
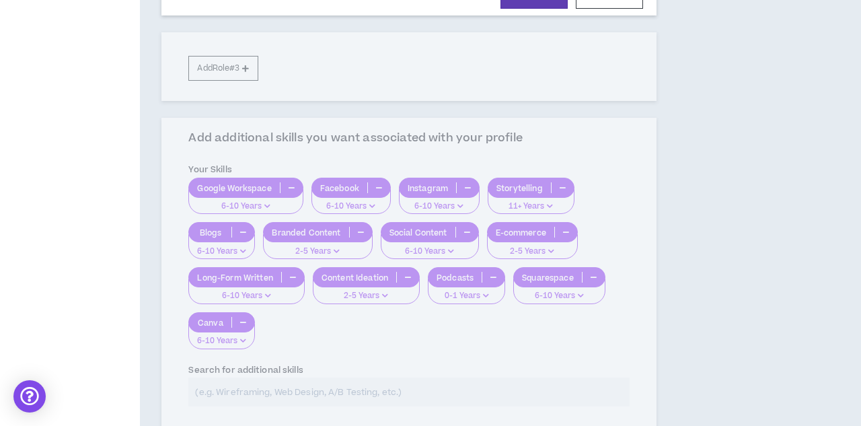
click at [529, 180] on div "**********" at bounding box center [408, 80] width 495 height 820
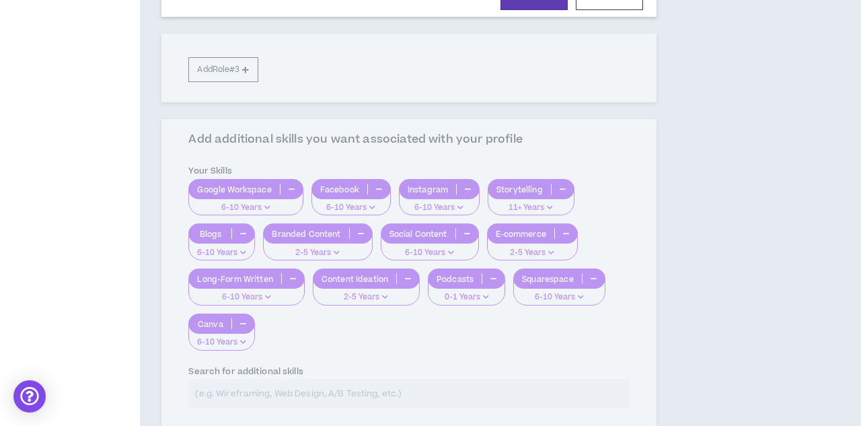
scroll to position [571, 0]
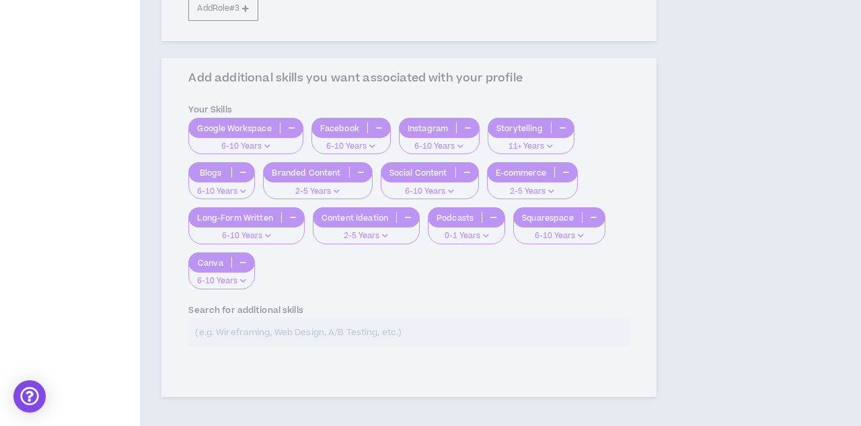
click at [542, 136] on div "**********" at bounding box center [408, 20] width 495 height 820
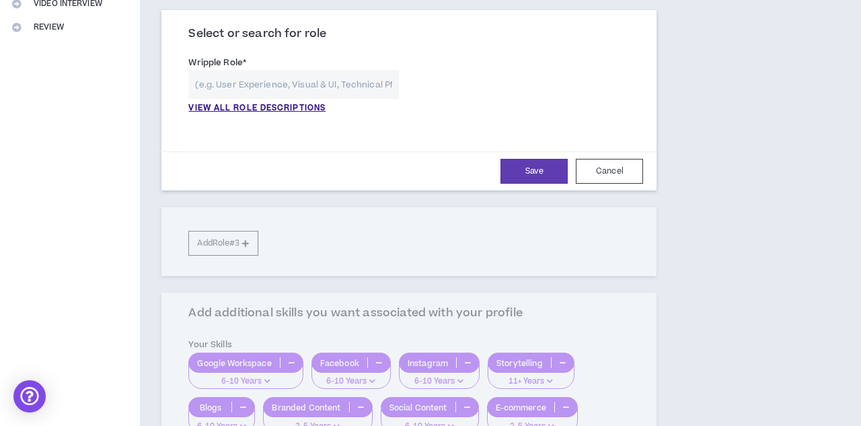
scroll to position [0, 0]
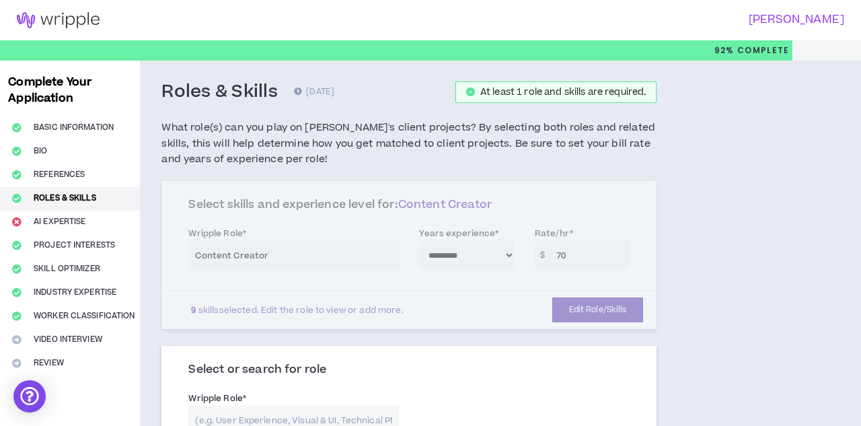
click at [591, 305] on div "**********" at bounding box center [408, 255] width 495 height 148
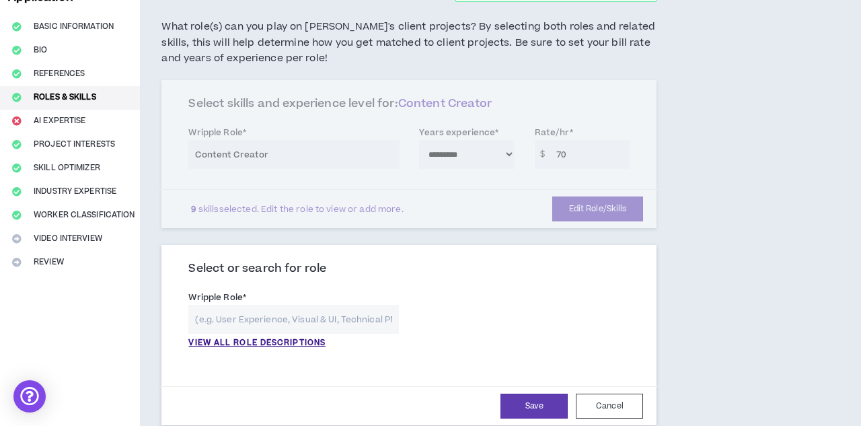
scroll to position [107, 0]
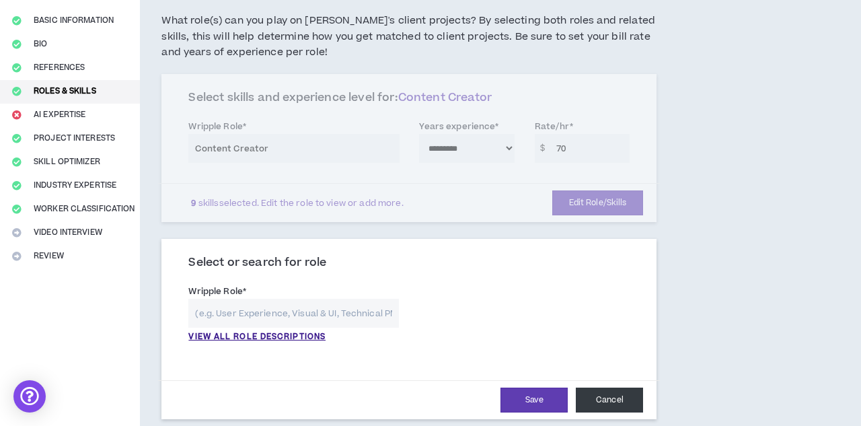
click at [592, 397] on button "Cancel" at bounding box center [609, 400] width 67 height 25
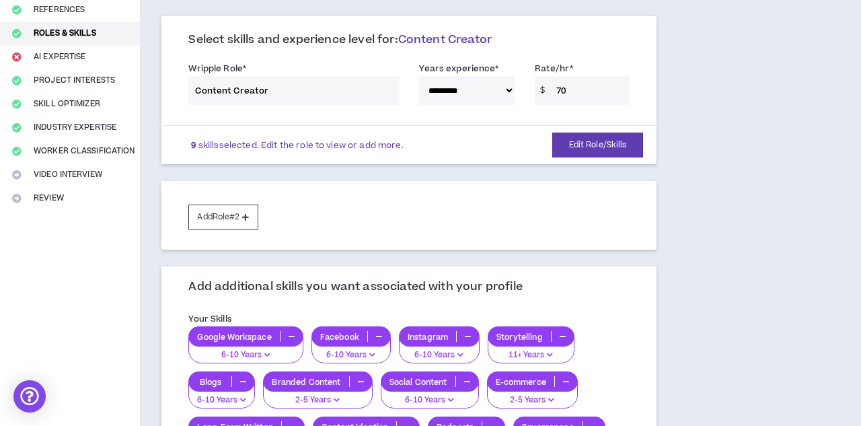
scroll to position [80, 0]
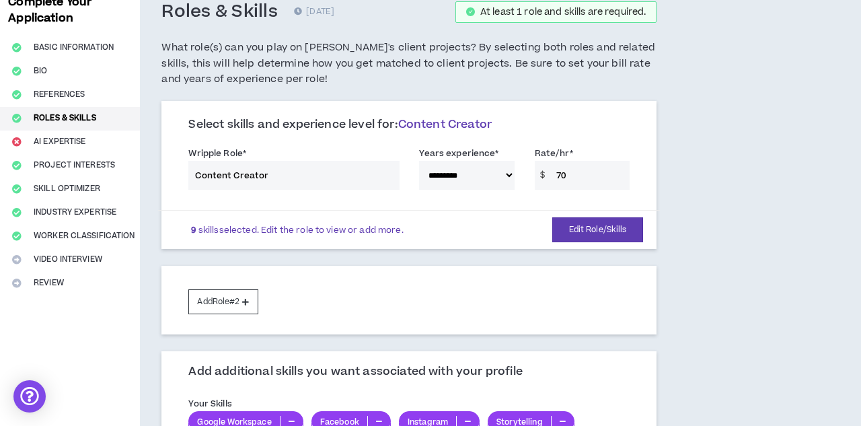
click at [568, 172] on div "**********" at bounding box center [409, 171] width 462 height 57
click at [571, 178] on div "**********" at bounding box center [409, 171] width 462 height 57
click at [569, 178] on div "**********" at bounding box center [409, 171] width 462 height 57
click at [569, 164] on div "**********" at bounding box center [409, 171] width 462 height 57
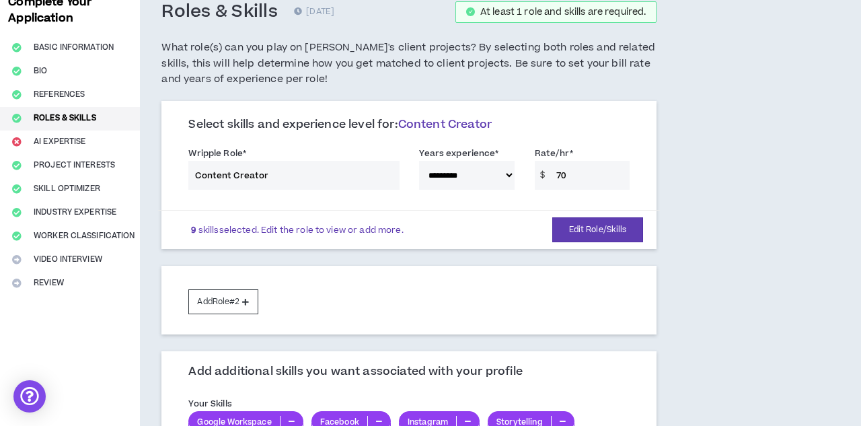
click at [564, 167] on div "**********" at bounding box center [409, 171] width 462 height 57
click at [564, 168] on div "**********" at bounding box center [409, 171] width 462 height 57
click at [560, 171] on div "**********" at bounding box center [409, 171] width 462 height 57
click at [584, 221] on button "Edit Role/Skills" at bounding box center [598, 229] width 92 height 25
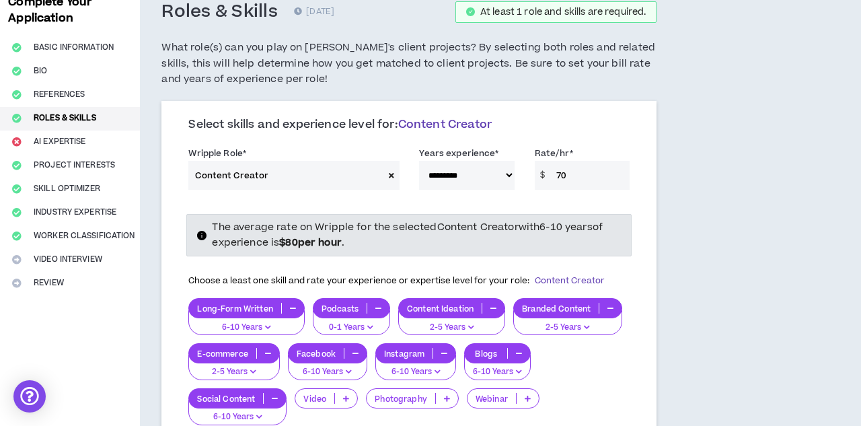
click at [567, 178] on input "70" at bounding box center [590, 175] width 80 height 29
type input "7"
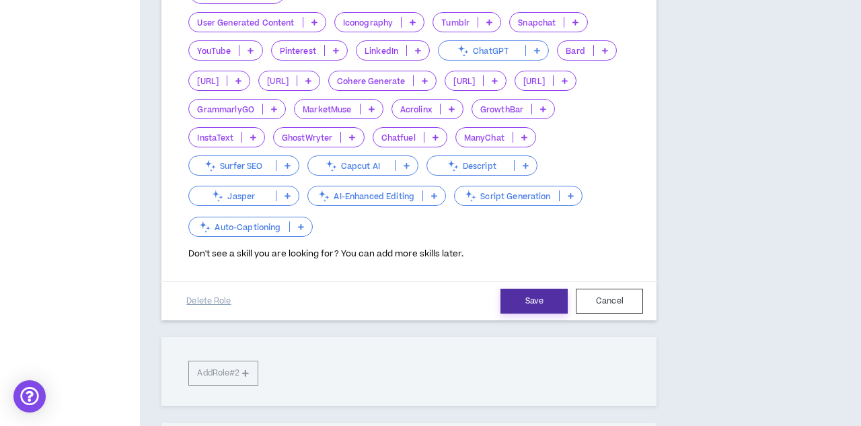
type input "80"
click at [539, 295] on button "Save" at bounding box center [534, 301] width 67 height 25
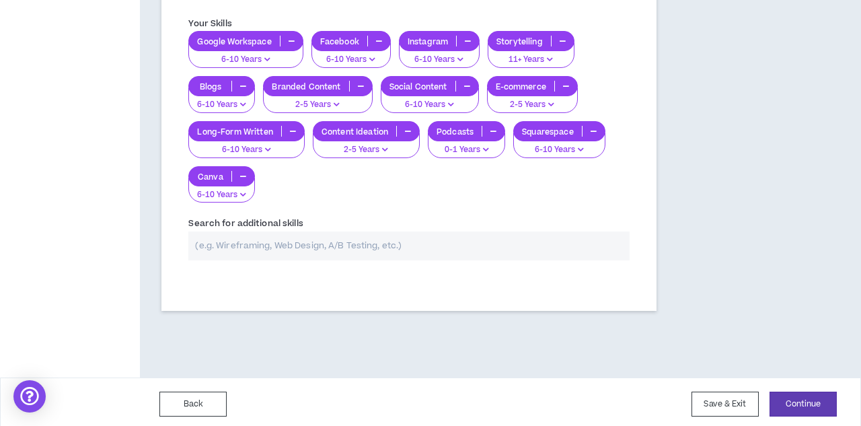
scroll to position [460, 0]
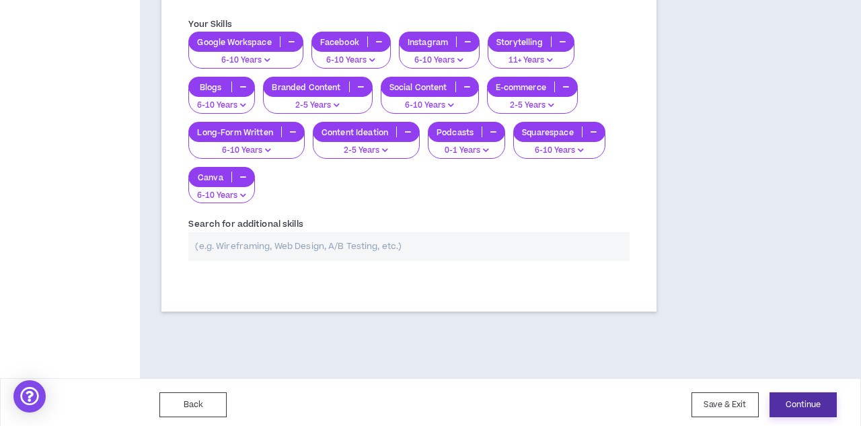
click at [784, 403] on button "Continue" at bounding box center [803, 404] width 67 height 25
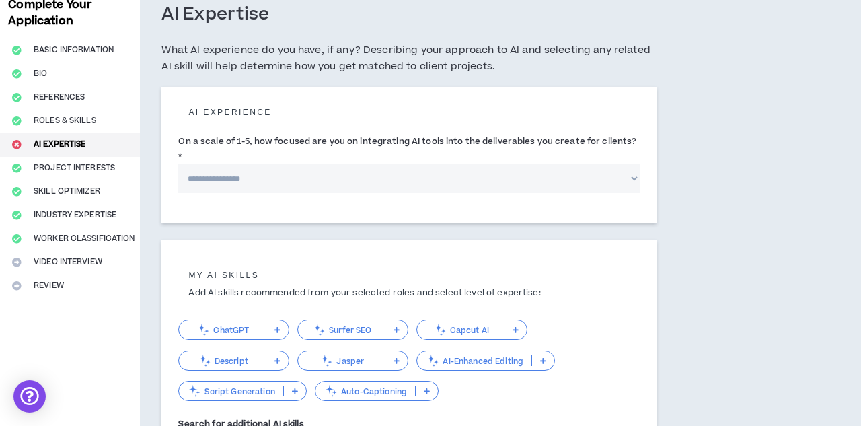
scroll to position [79, 0]
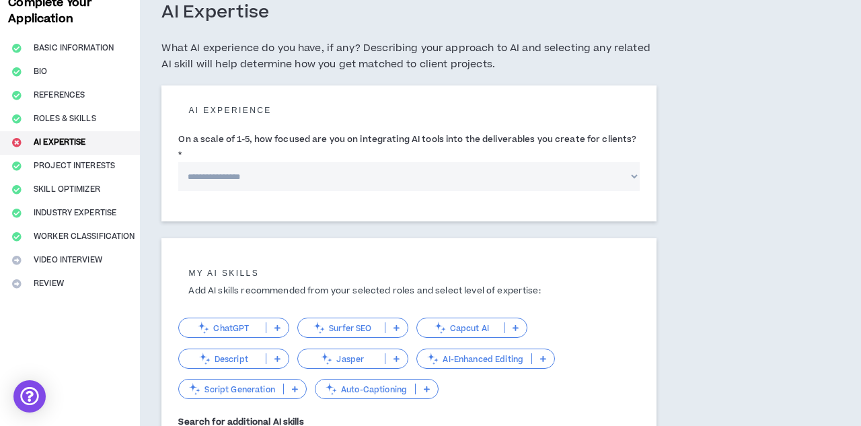
select select "*"
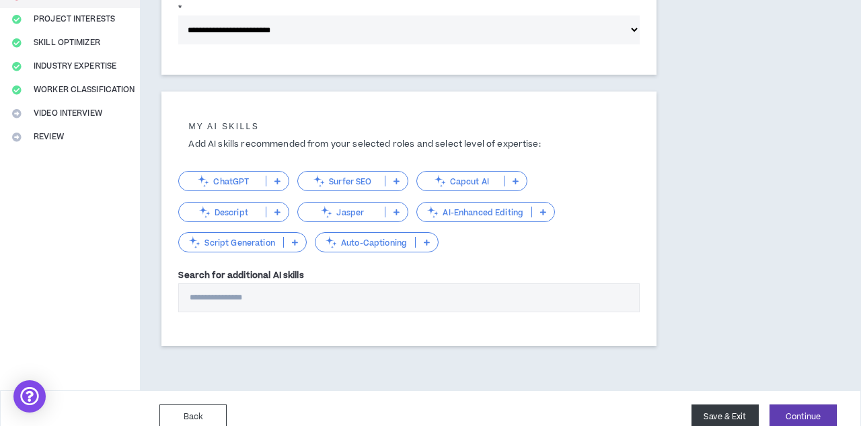
scroll to position [225, 0]
click at [784, 405] on button "Continue" at bounding box center [803, 417] width 67 height 25
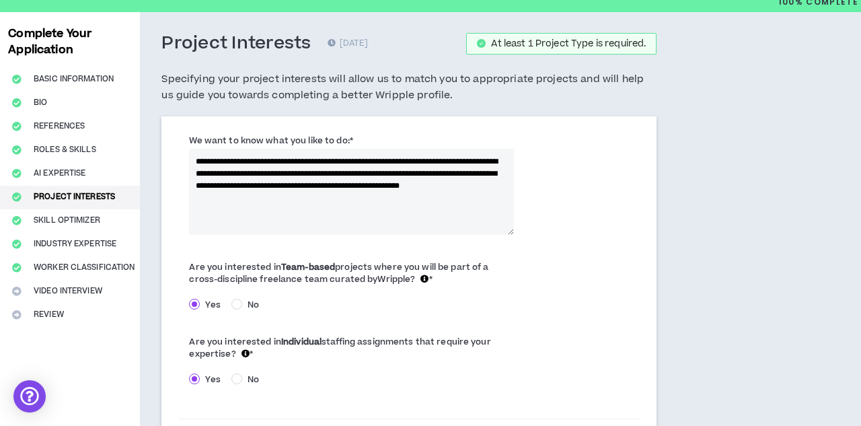
scroll to position [48, 0]
drag, startPoint x: 193, startPoint y: 157, endPoint x: 408, endPoint y: 210, distance: 221.0
click at [408, 210] on textarea "**********" at bounding box center [351, 192] width 325 height 86
click at [287, 192] on textarea "**********" at bounding box center [351, 192] width 325 height 86
click at [223, 159] on textarea "**********" at bounding box center [351, 192] width 325 height 86
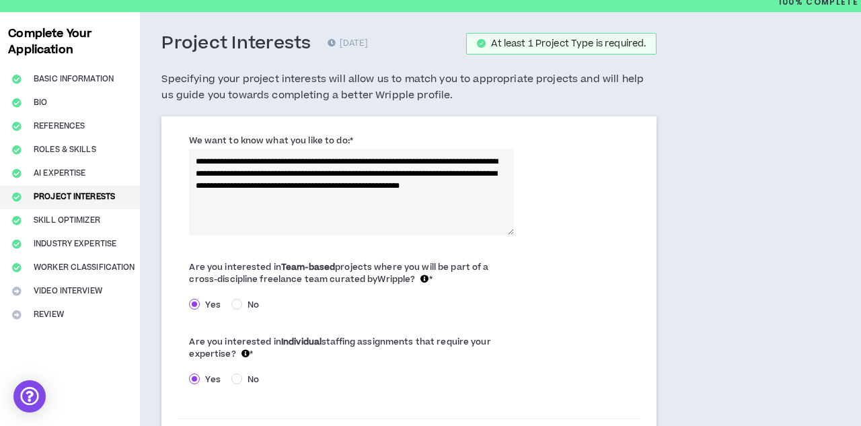
click at [274, 161] on textarea "**********" at bounding box center [351, 192] width 325 height 86
click at [266, 160] on textarea "**********" at bounding box center [351, 192] width 325 height 86
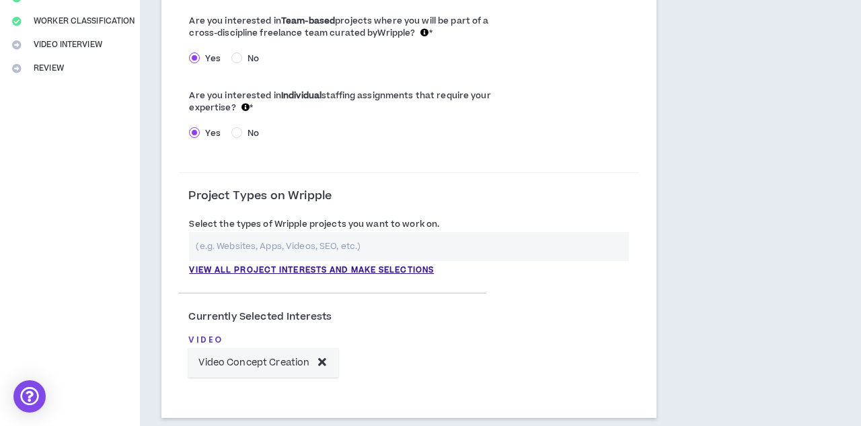
scroll to position [343, 0]
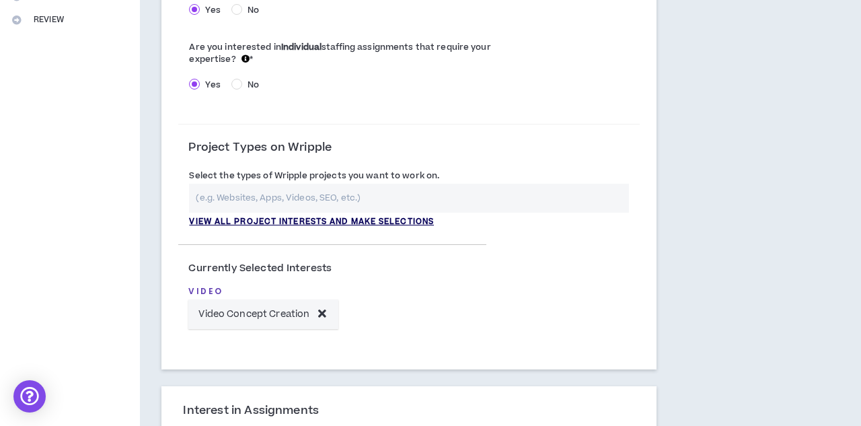
type textarea "**********"
click at [349, 216] on p "View all project interests and make selections" at bounding box center [311, 222] width 245 height 12
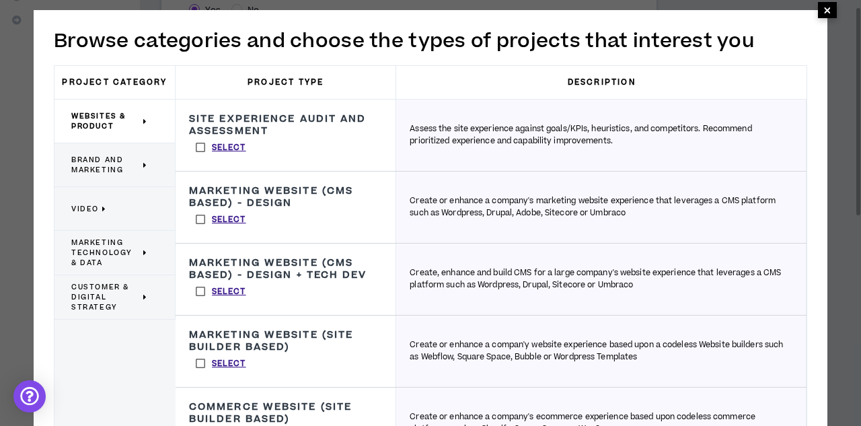
click at [784, 10] on span "×" at bounding box center [828, 10] width 8 height 16
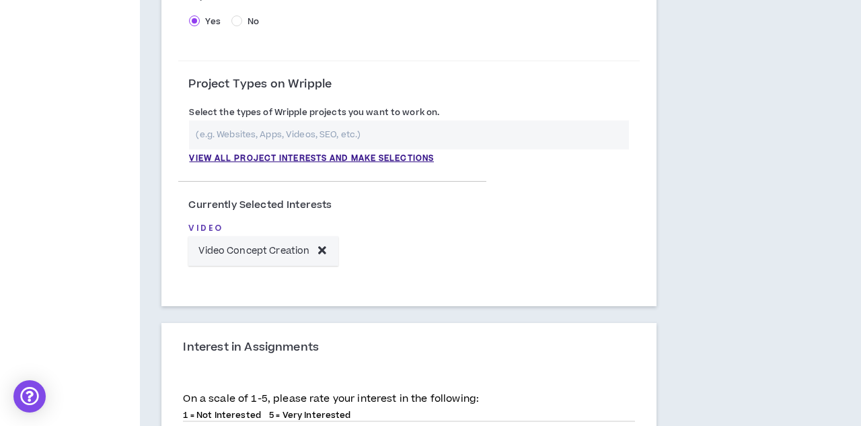
scroll to position [435, 0]
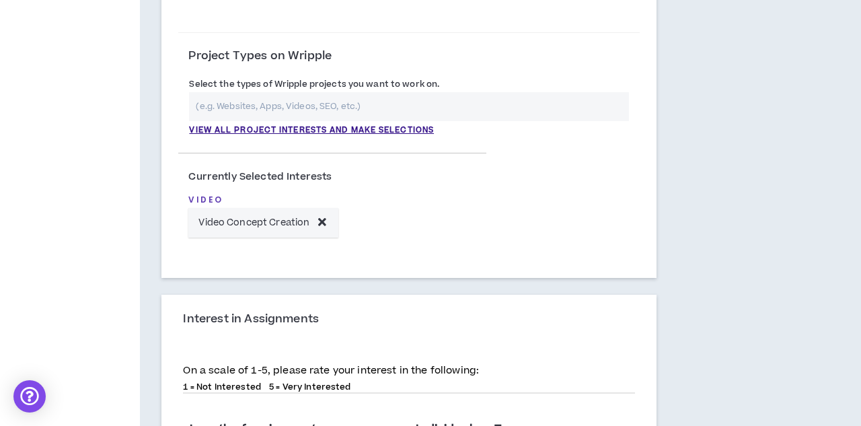
click at [321, 218] on icon at bounding box center [322, 221] width 8 height 11
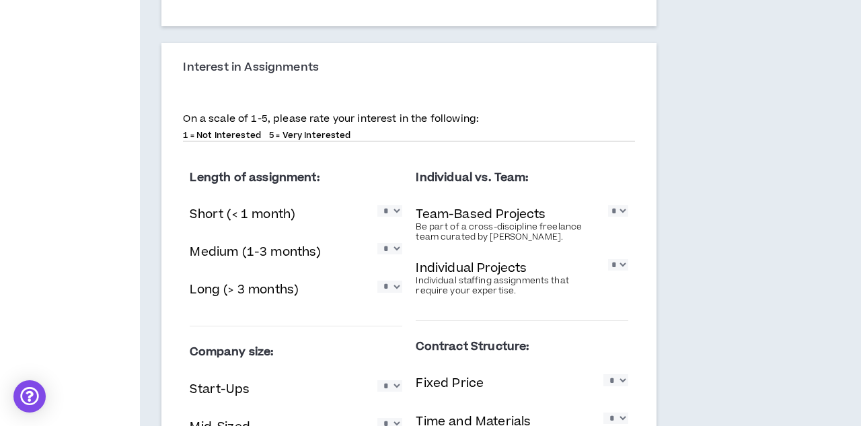
scroll to position [589, 0]
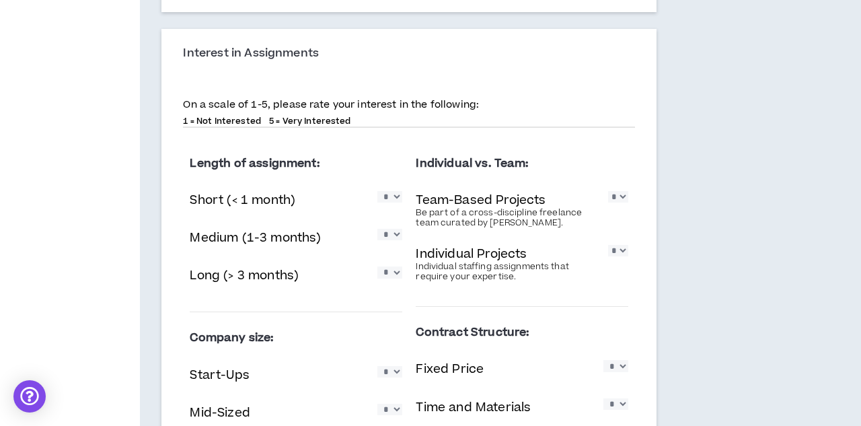
select select "*"
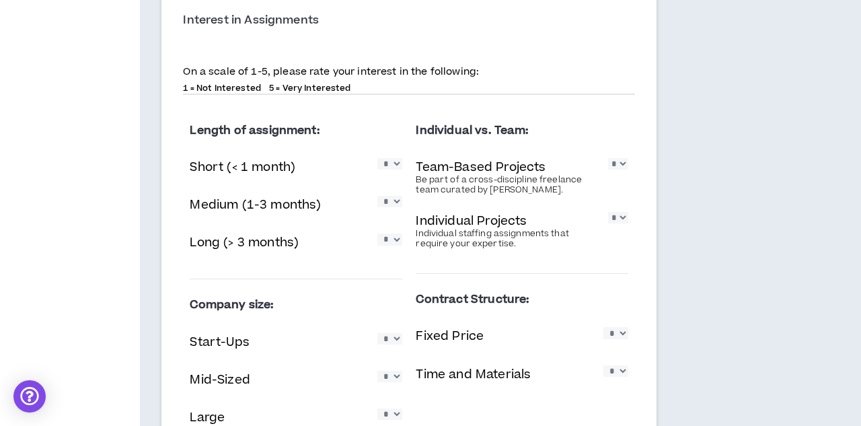
scroll to position [622, 0]
select select "*"
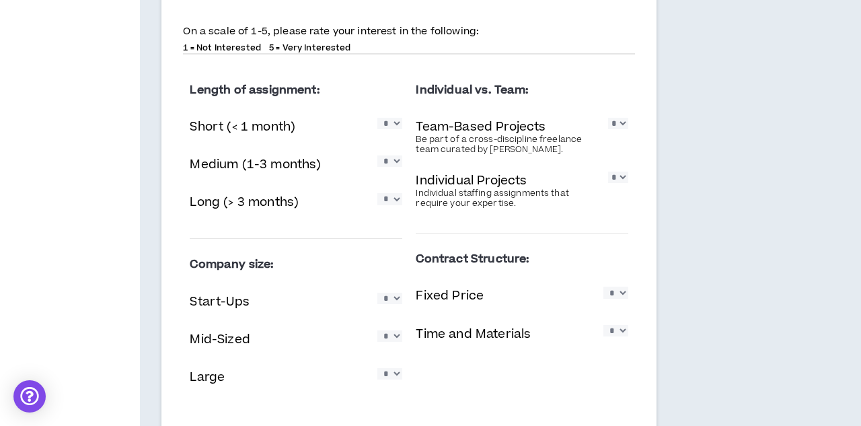
scroll to position [665, 0]
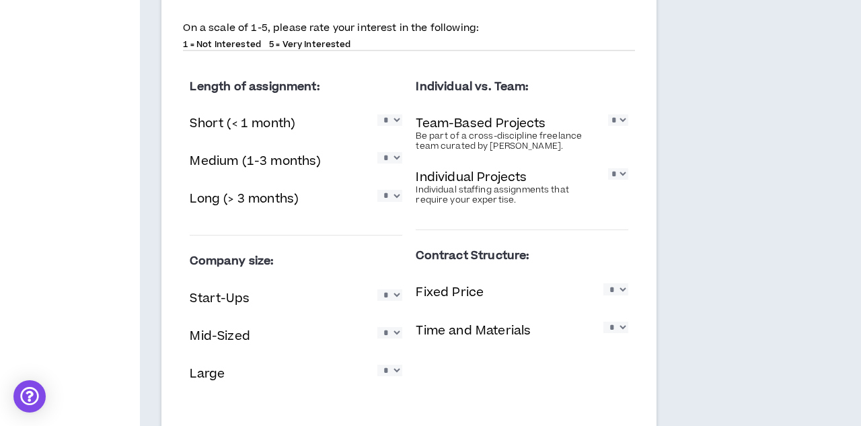
select select "*"
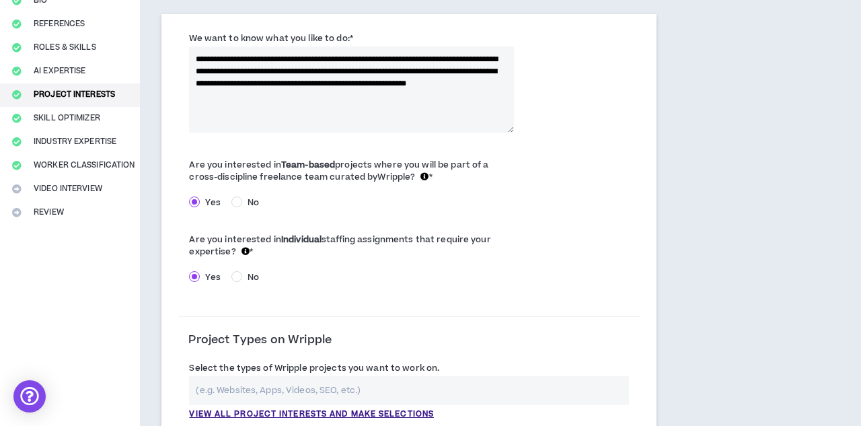
scroll to position [268, 0]
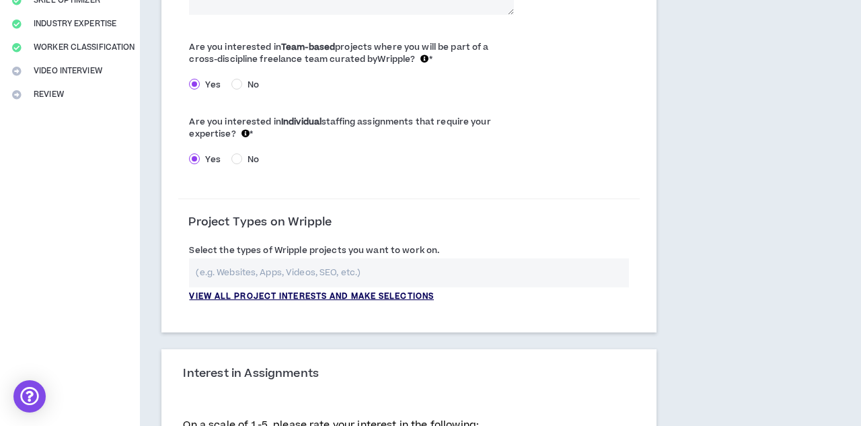
click at [322, 295] on p "View all project interests and make selections" at bounding box center [311, 297] width 245 height 12
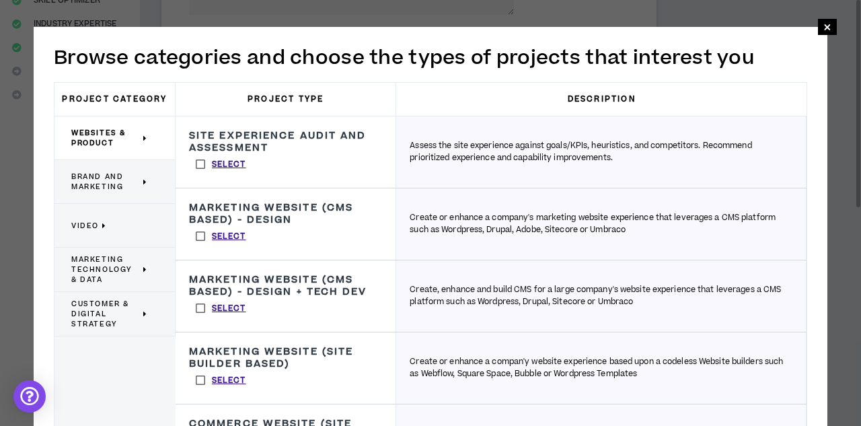
click at [147, 315] on icon at bounding box center [145, 314] width 5 height 10
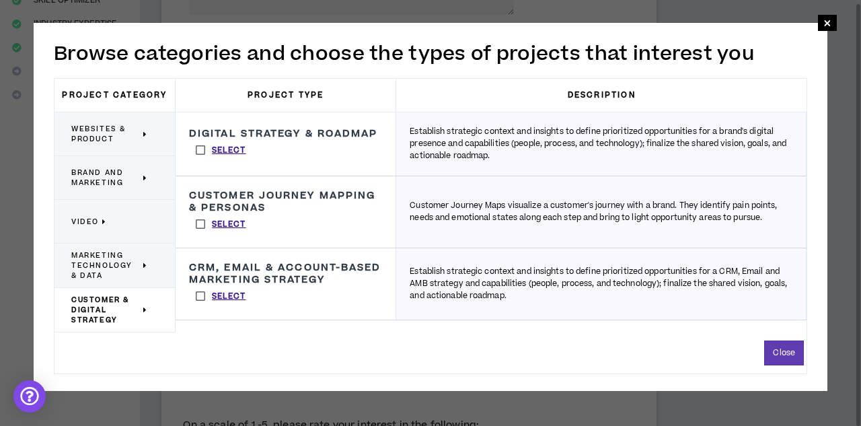
click at [140, 177] on span "Brand and Marketing" at bounding box center [105, 178] width 69 height 20
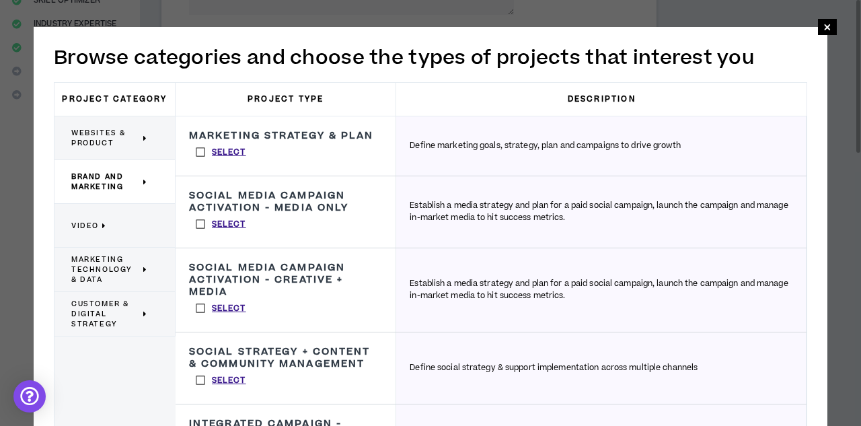
click at [149, 141] on div "Websites & Product" at bounding box center [115, 138] width 121 height 44
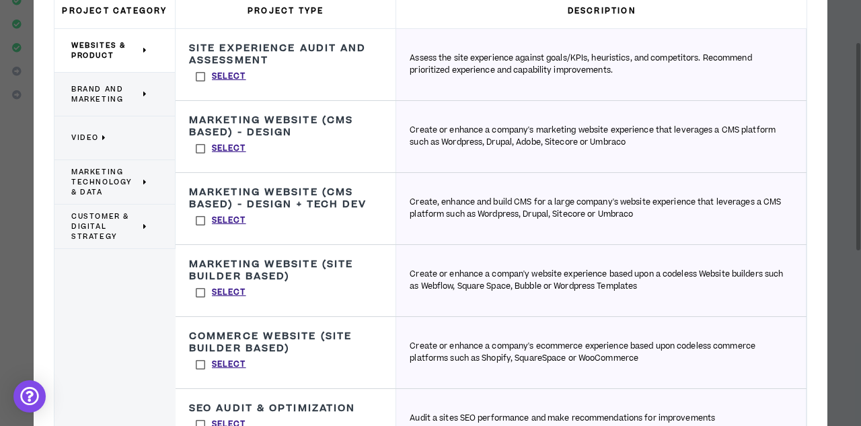
select select "*"
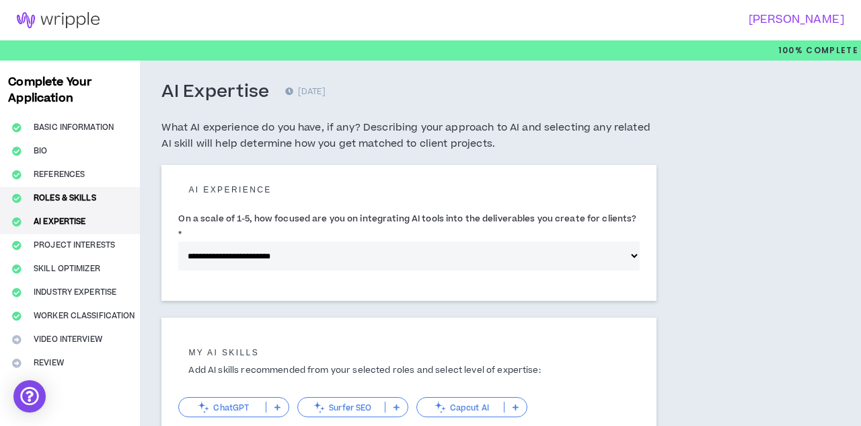
click at [84, 200] on button "Roles & Skills" at bounding box center [70, 199] width 140 height 24
select select "**"
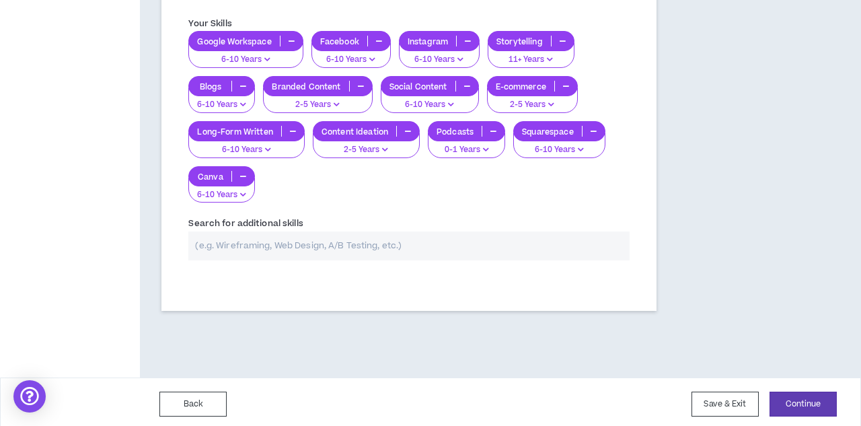
scroll to position [460, 0]
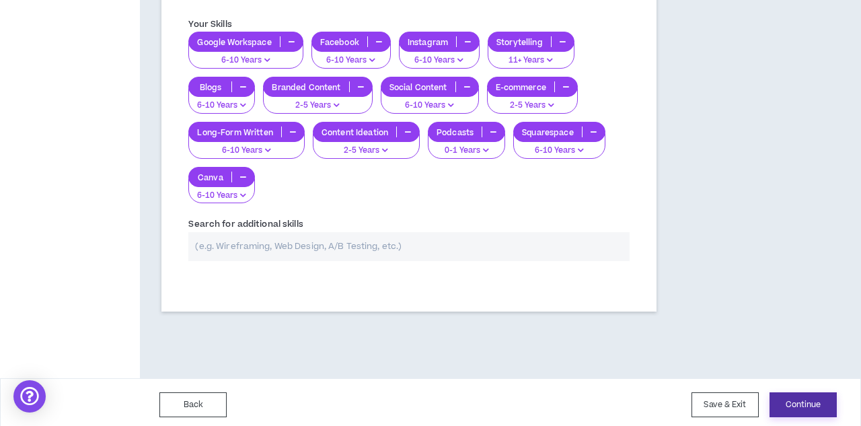
click at [784, 399] on button "Continue" at bounding box center [803, 404] width 67 height 25
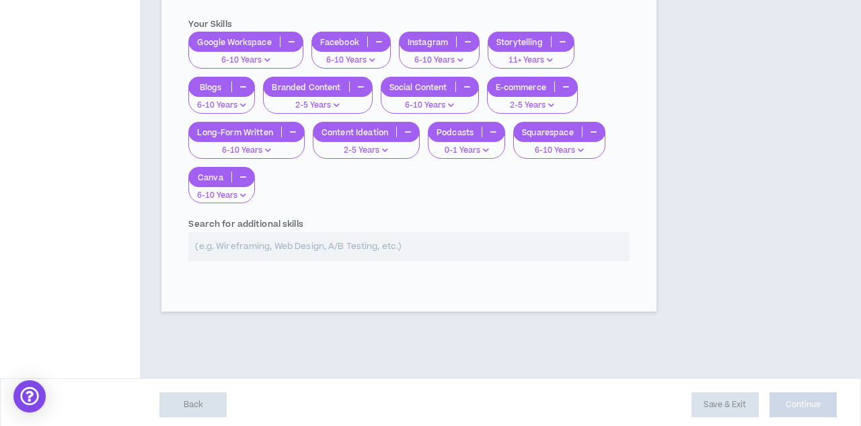
select select "*"
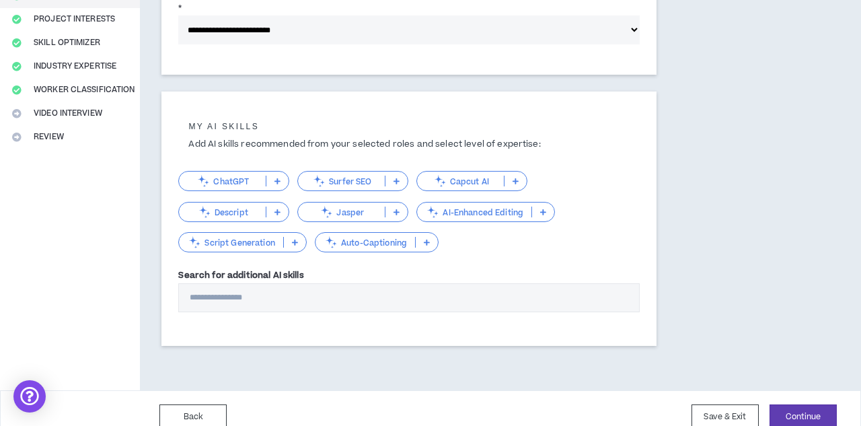
scroll to position [225, 0]
click at [784, 405] on button "Continue" at bounding box center [803, 417] width 67 height 25
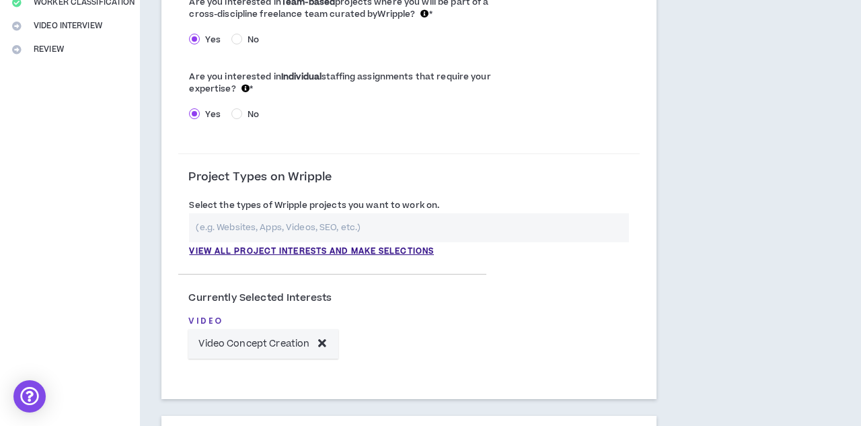
scroll to position [332, 0]
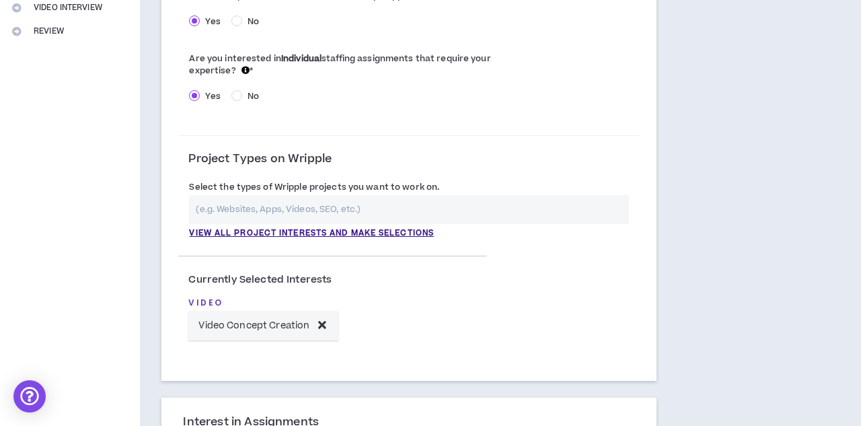
click at [374, 203] on input "text" at bounding box center [409, 209] width 440 height 29
click at [394, 231] on p "View all project interests and make selections" at bounding box center [311, 233] width 245 height 12
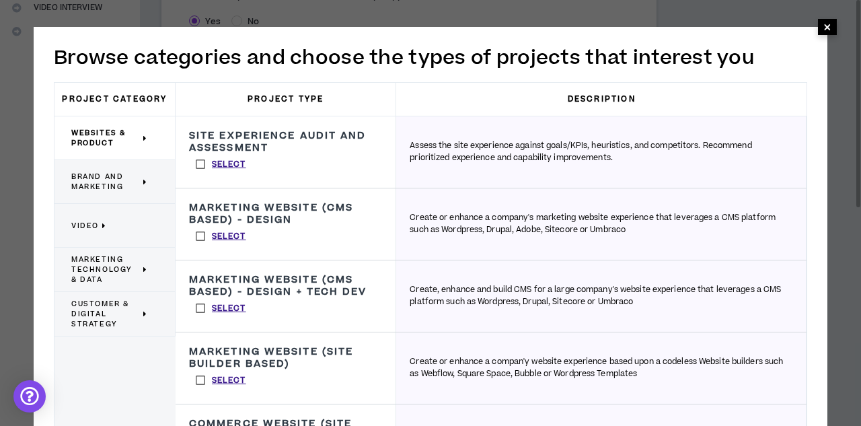
click at [784, 27] on span "×" at bounding box center [828, 27] width 8 height 16
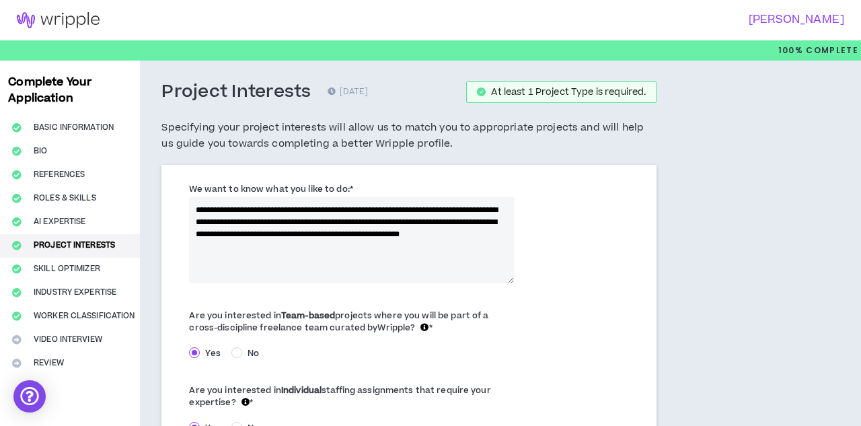
scroll to position [0, 0]
click at [85, 202] on button "Roles & Skills" at bounding box center [70, 199] width 140 height 24
select select "**"
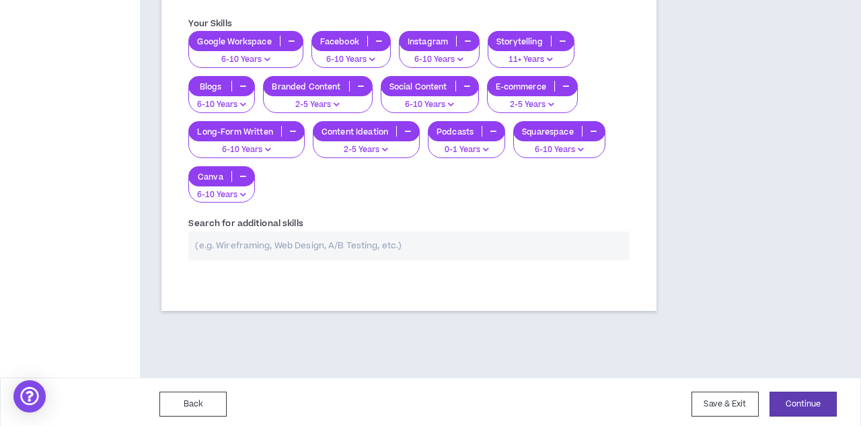
scroll to position [460, 0]
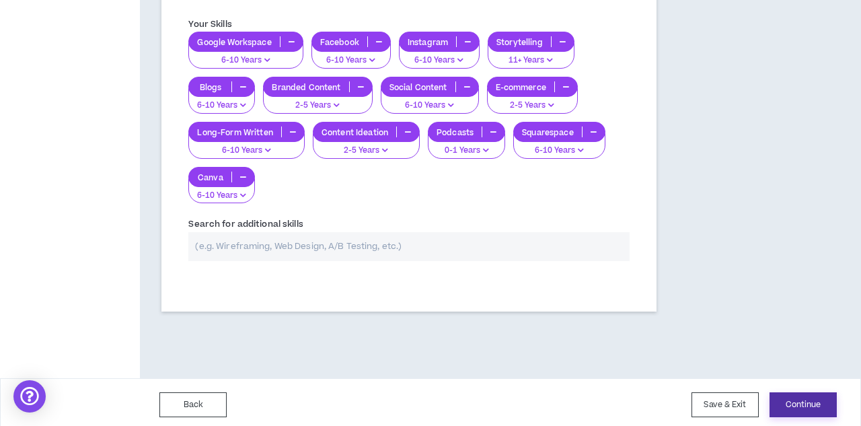
click at [784, 392] on button "Continue" at bounding box center [803, 404] width 67 height 25
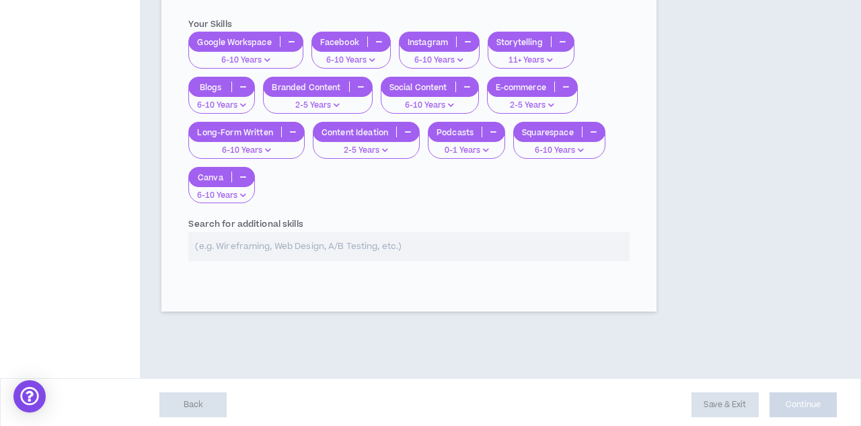
select select "*"
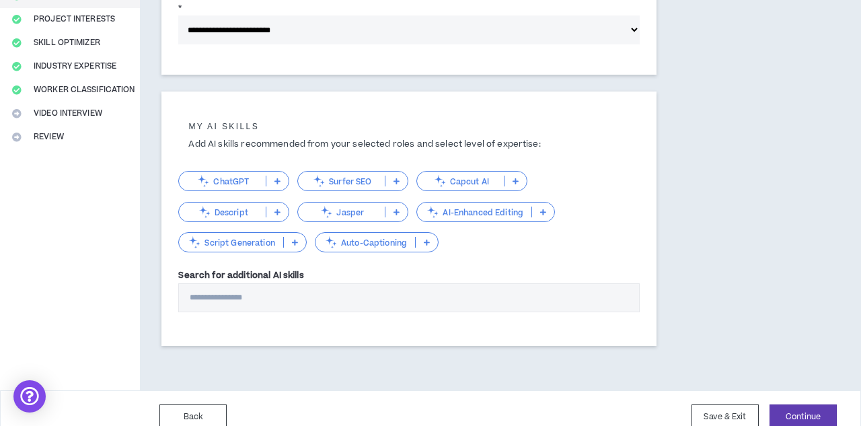
scroll to position [225, 0]
click at [784, 405] on button "Continue" at bounding box center [803, 417] width 67 height 25
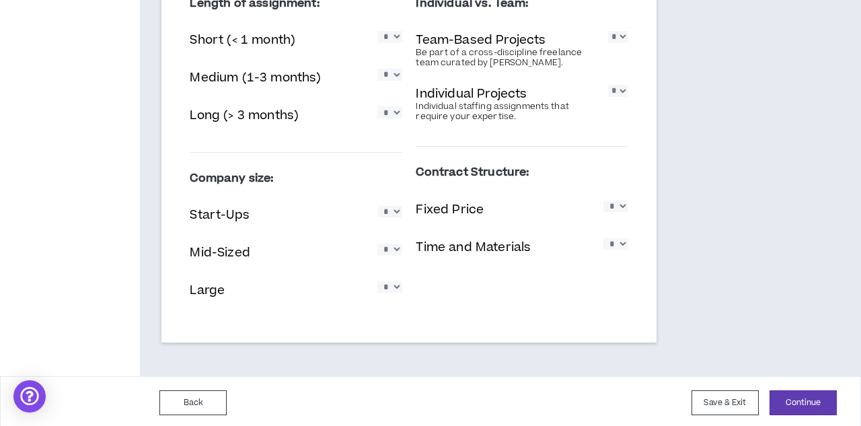
scroll to position [860, 0]
click at [784, 394] on button "Continue" at bounding box center [803, 403] width 67 height 25
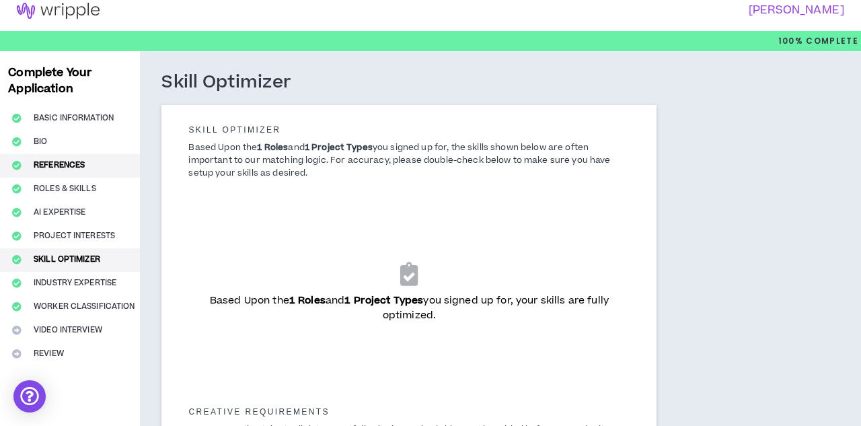
scroll to position [17, 0]
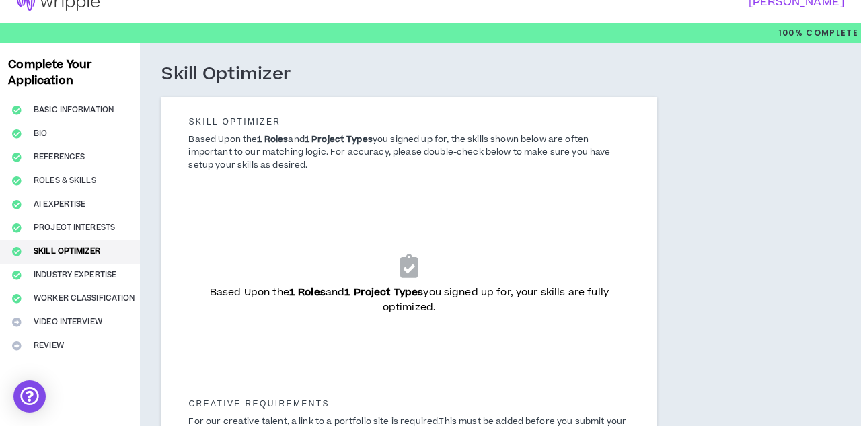
click at [75, 327] on div "Complete Your Application Basic Information Bio References Roles & Skills AI Ex…" at bounding box center [70, 333] width 140 height 580
click at [78, 323] on div "Complete Your Application Basic Information Bio References Roles & Skills AI Ex…" at bounding box center [70, 333] width 140 height 580
click at [81, 180] on button "Roles & Skills" at bounding box center [70, 182] width 140 height 24
select select "**"
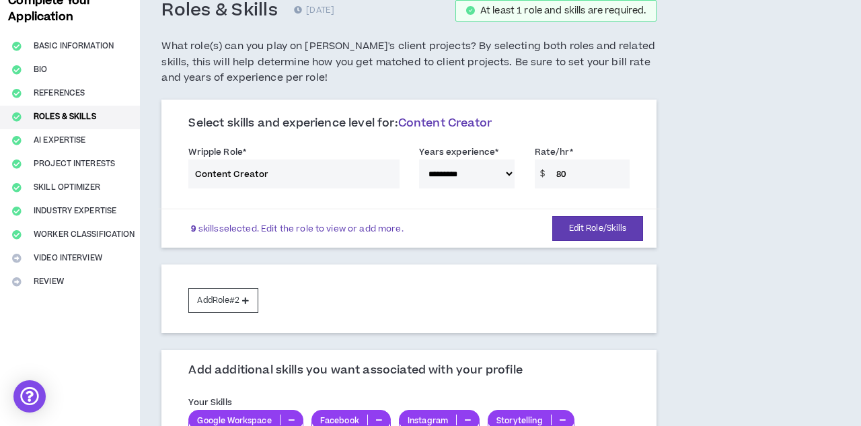
scroll to position [94, 0]
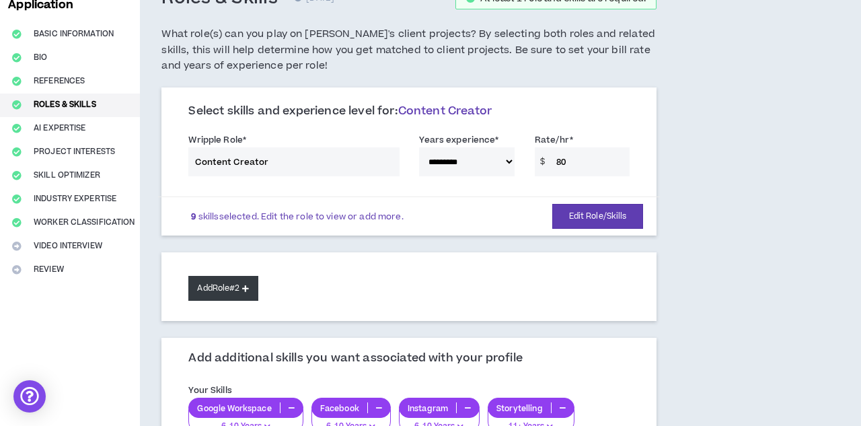
click at [250, 276] on button "Add Role #2" at bounding box center [222, 288] width 69 height 25
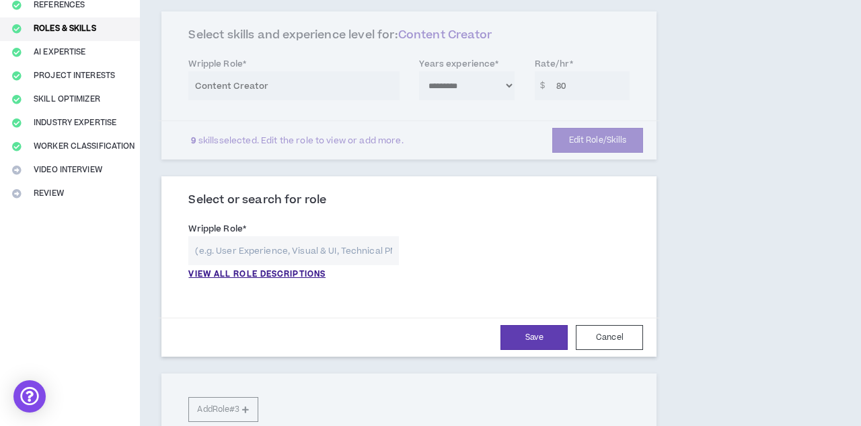
scroll to position [194, 0]
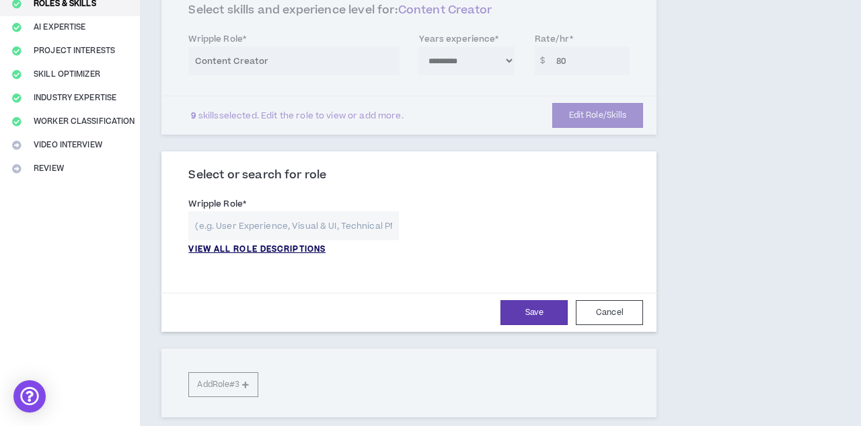
click at [277, 250] on p "VIEW ALL ROLE DESCRIPTIONS" at bounding box center [256, 250] width 137 height 12
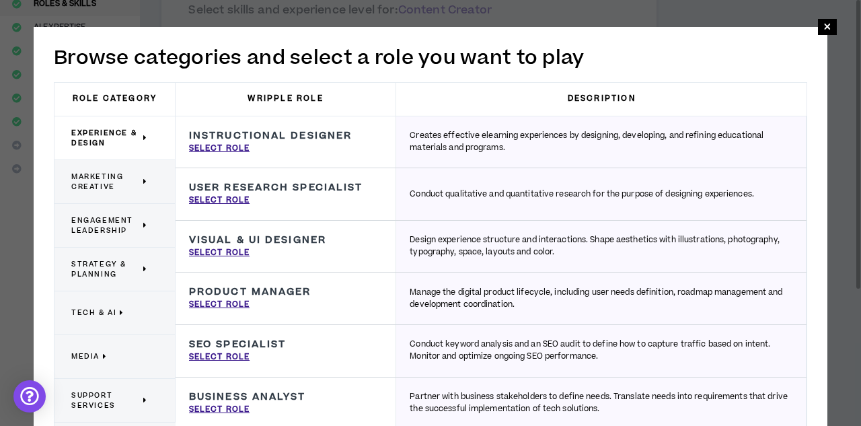
click at [141, 176] on p "Marketing Creative" at bounding box center [109, 182] width 77 height 30
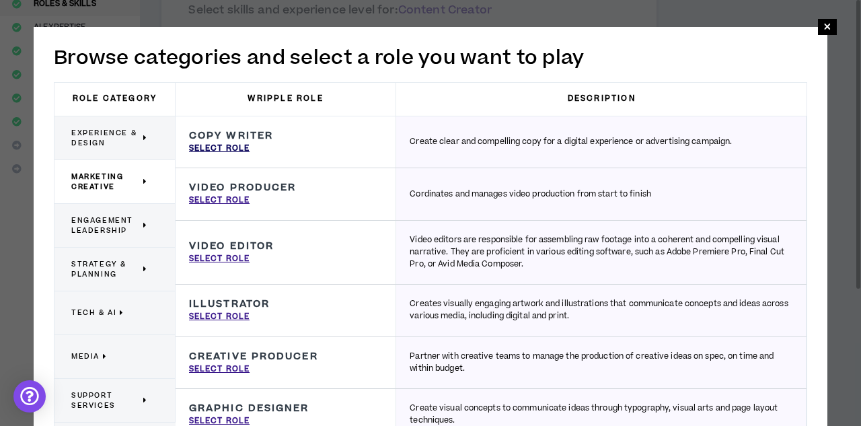
click at [237, 151] on p "Select Role" at bounding box center [219, 149] width 61 height 12
type input "Copy Writer"
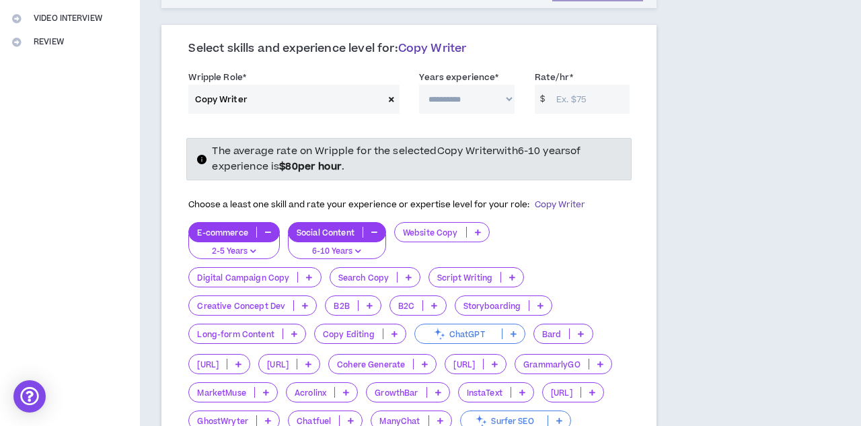
scroll to position [283, 0]
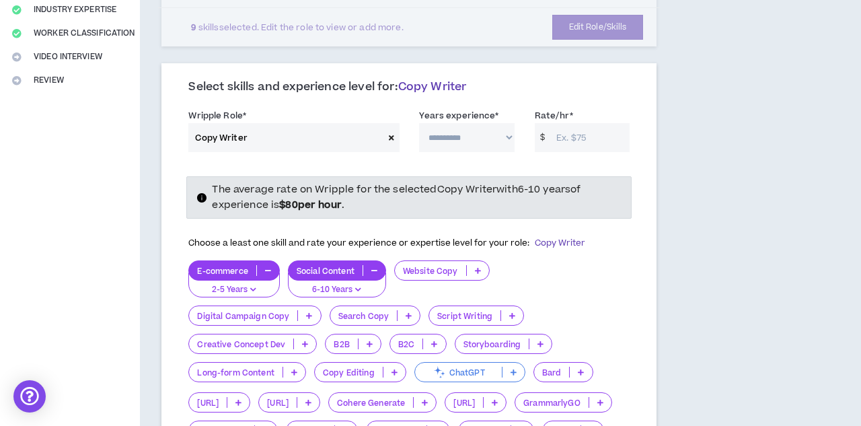
click at [476, 267] on icon at bounding box center [478, 270] width 6 height 7
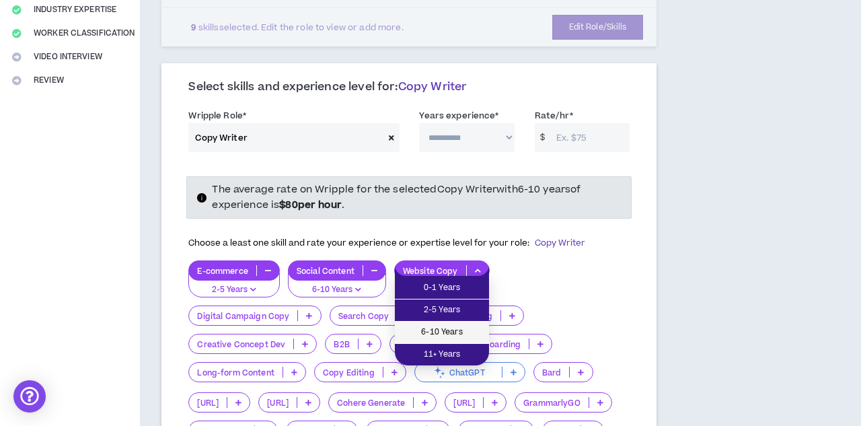
click at [466, 323] on li "6-10 Years" at bounding box center [442, 333] width 94 height 22
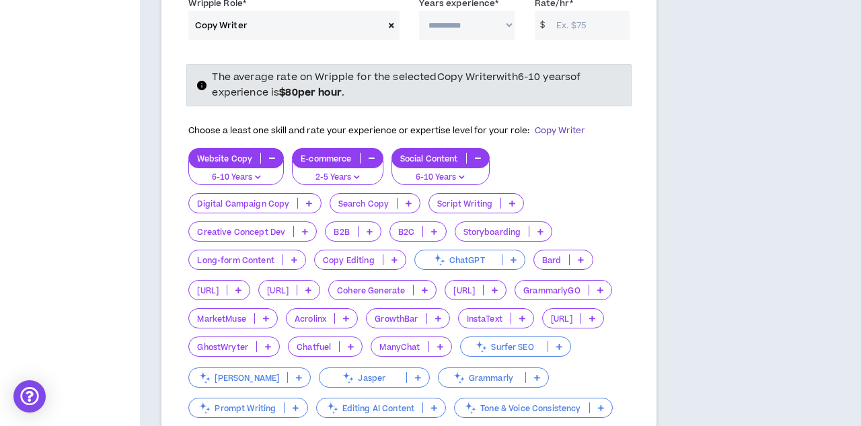
scroll to position [344, 0]
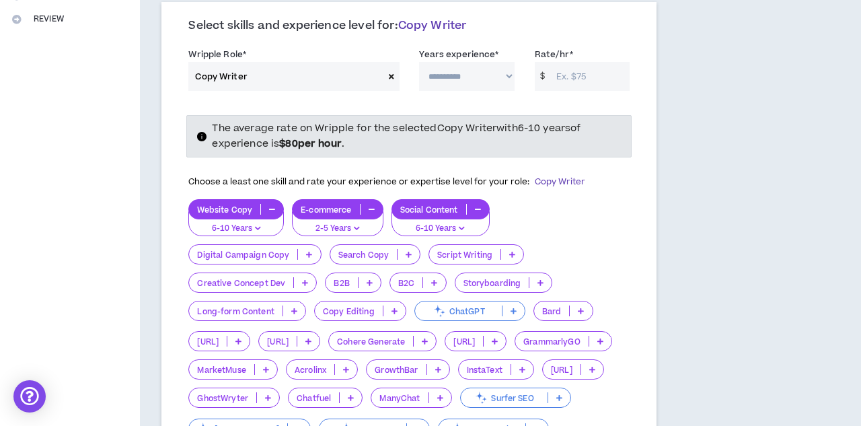
click at [312, 251] on icon at bounding box center [309, 254] width 6 height 7
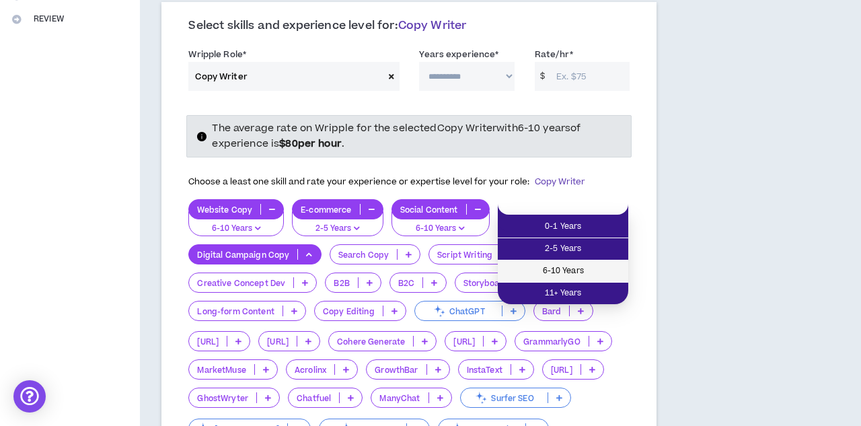
click at [589, 273] on span "6-10 Years" at bounding box center [563, 271] width 114 height 15
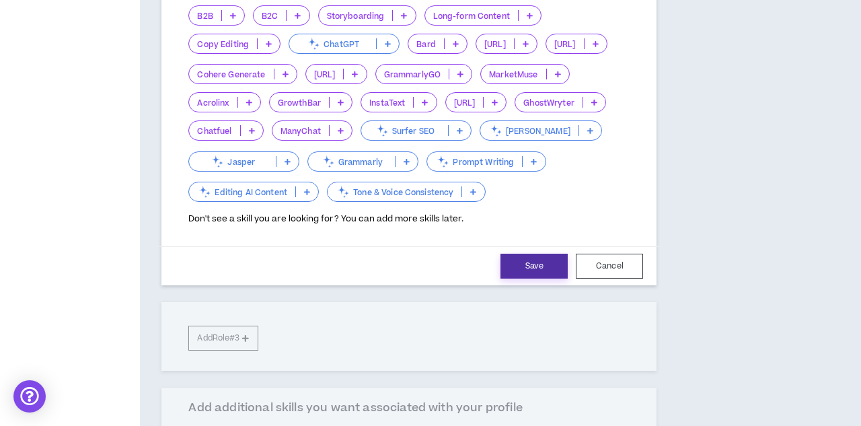
click at [541, 254] on button "Save" at bounding box center [534, 266] width 67 height 25
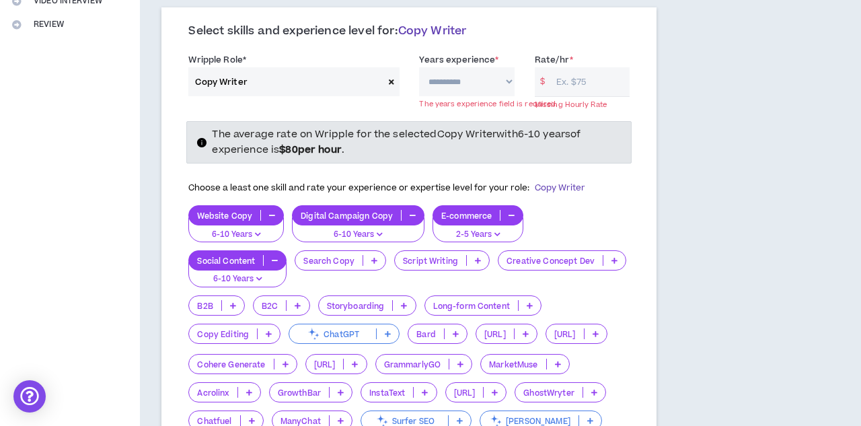
scroll to position [337, 0]
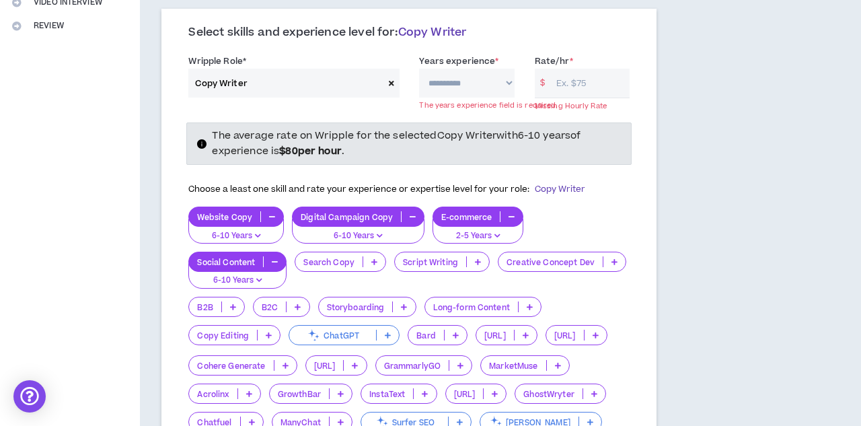
select select "**"
click at [582, 83] on input "Rate/hr *" at bounding box center [590, 83] width 80 height 29
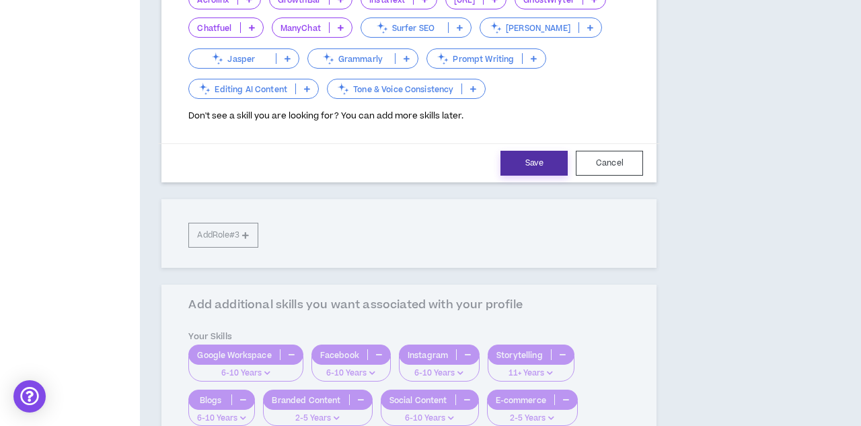
type input "80"
click at [536, 151] on button "Save" at bounding box center [534, 163] width 67 height 25
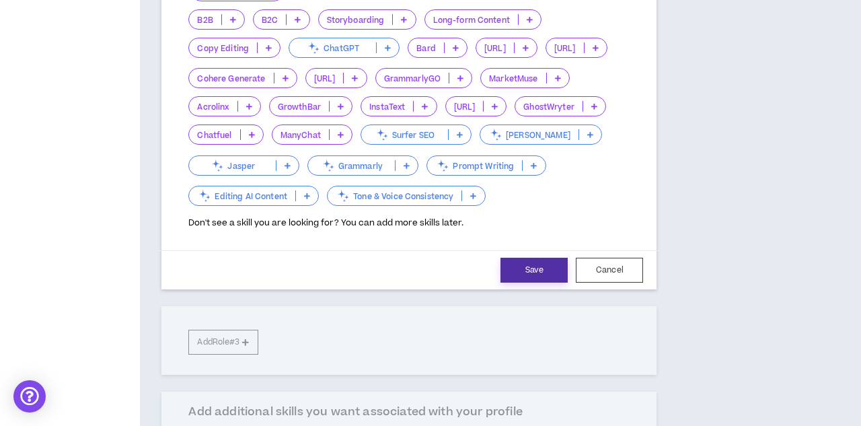
select select "**"
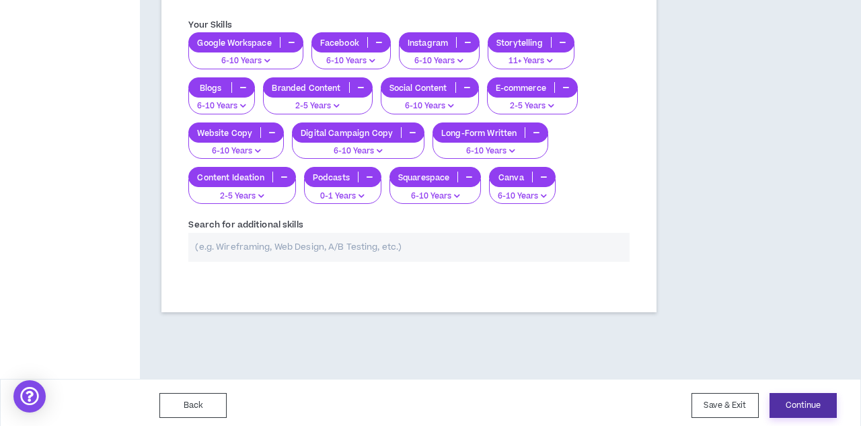
click at [784, 402] on button "Continue" at bounding box center [803, 405] width 67 height 25
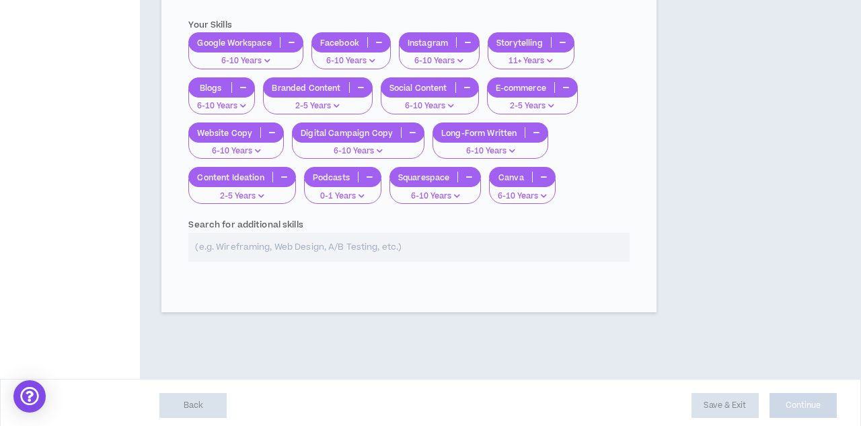
select select "*"
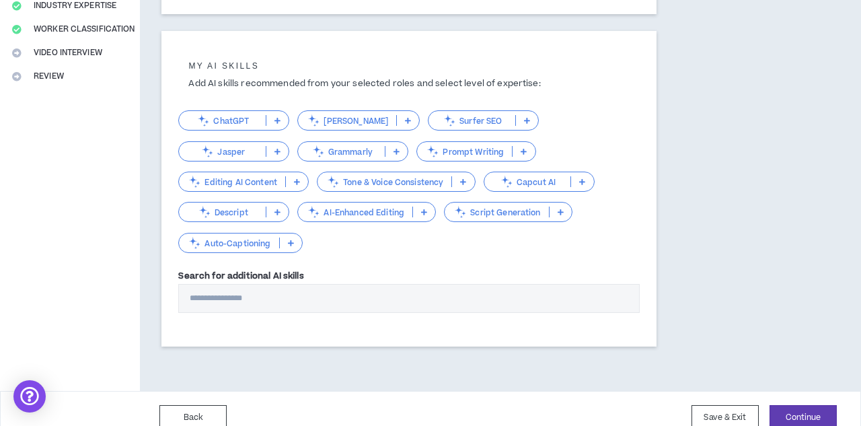
scroll to position [286, 0]
click at [784, 406] on button "Continue" at bounding box center [803, 418] width 67 height 25
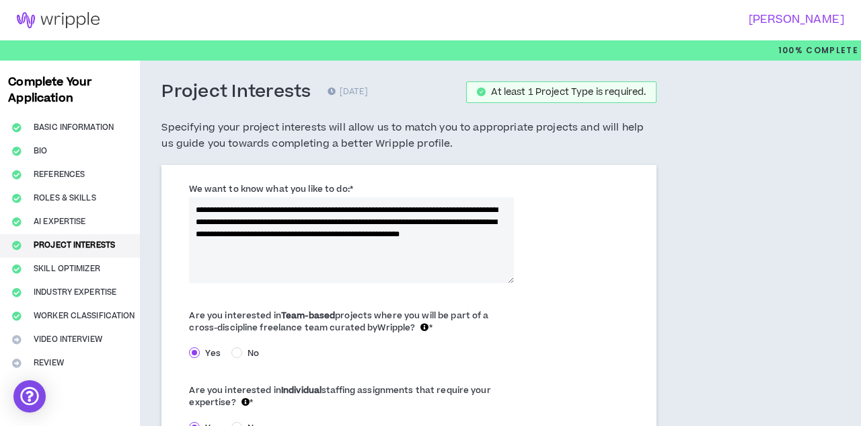
click at [223, 209] on textarea "**********" at bounding box center [351, 240] width 325 height 86
click at [275, 210] on textarea "**********" at bounding box center [351, 240] width 325 height 86
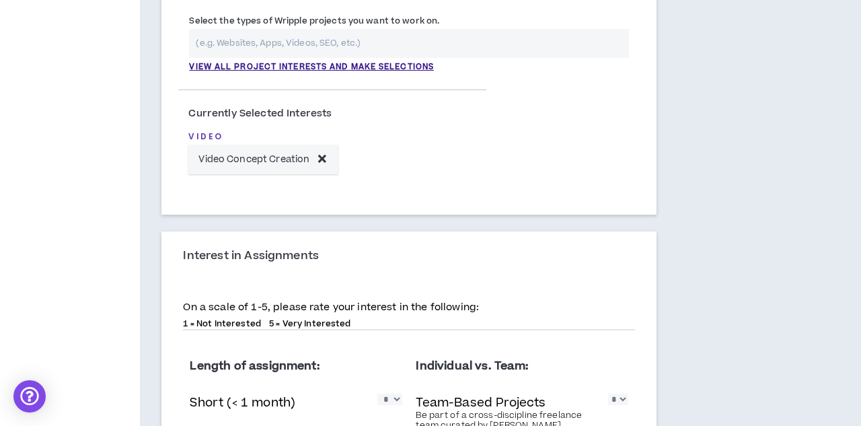
scroll to position [491, 0]
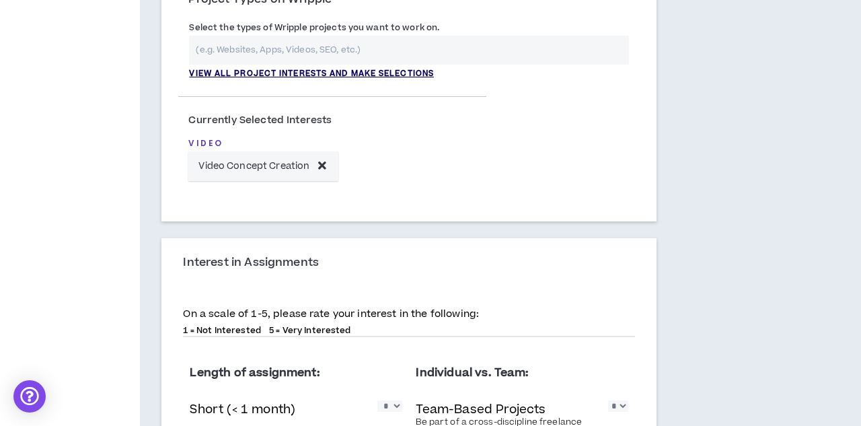
type textarea "**********"
click at [406, 69] on p "View all project interests and make selections" at bounding box center [311, 74] width 245 height 12
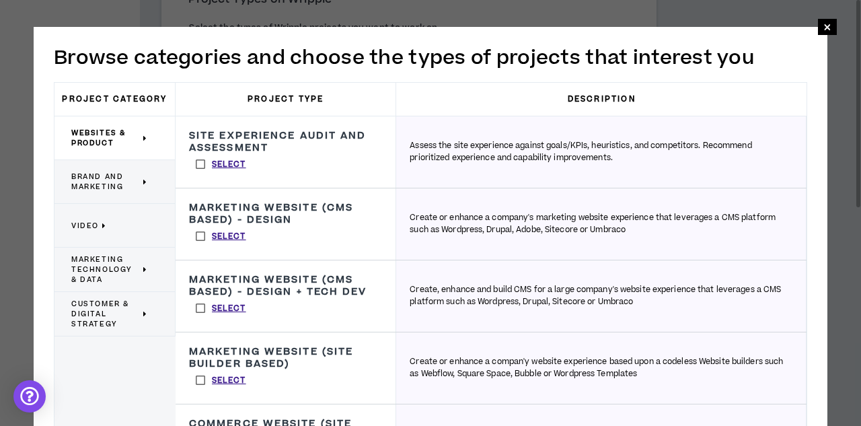
click at [138, 186] on span "Brand and Marketing" at bounding box center [105, 182] width 69 height 20
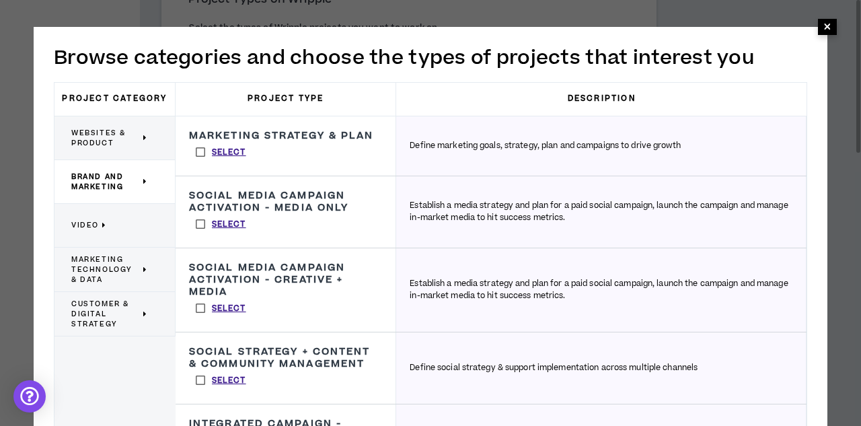
click at [784, 34] on span "×" at bounding box center [828, 26] width 8 height 16
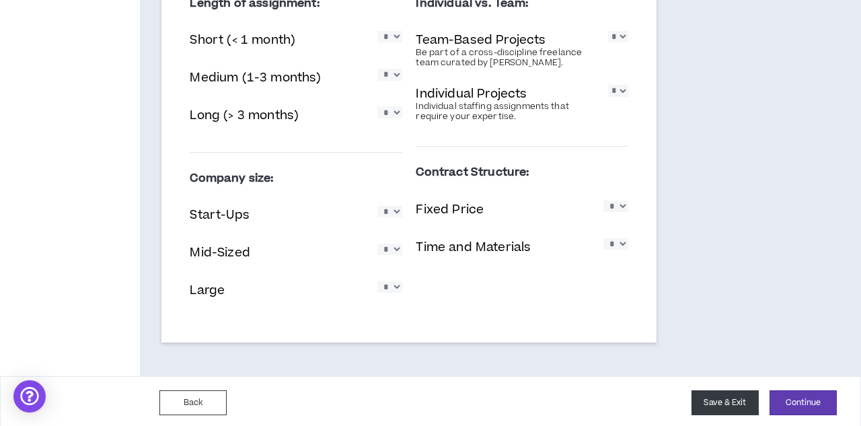
scroll to position [860, 0]
click at [784, 385] on div "Back Save & Exit Continue Save & Exit" at bounding box center [430, 403] width 861 height 53
click at [784, 403] on button "Continue" at bounding box center [803, 403] width 67 height 25
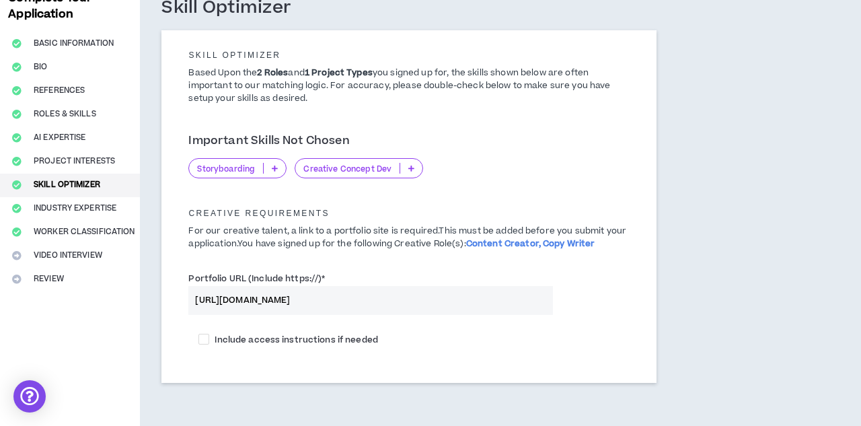
scroll to position [114, 0]
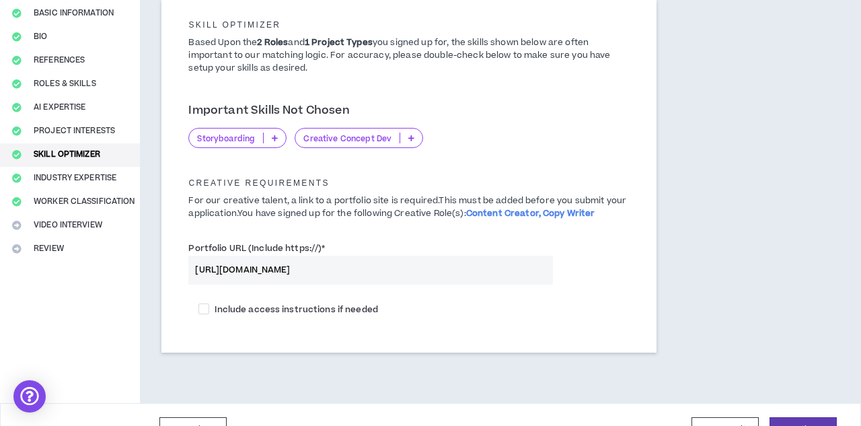
click at [415, 137] on p at bounding box center [411, 138] width 22 height 11
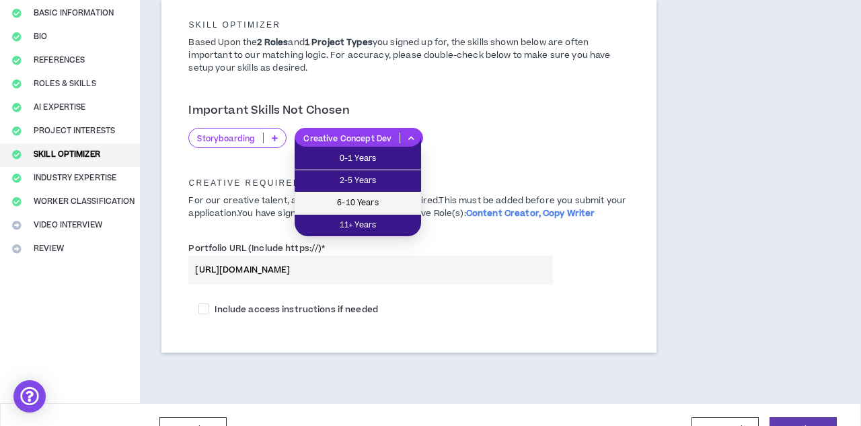
click at [387, 205] on span "6-10 Years" at bounding box center [358, 203] width 110 height 15
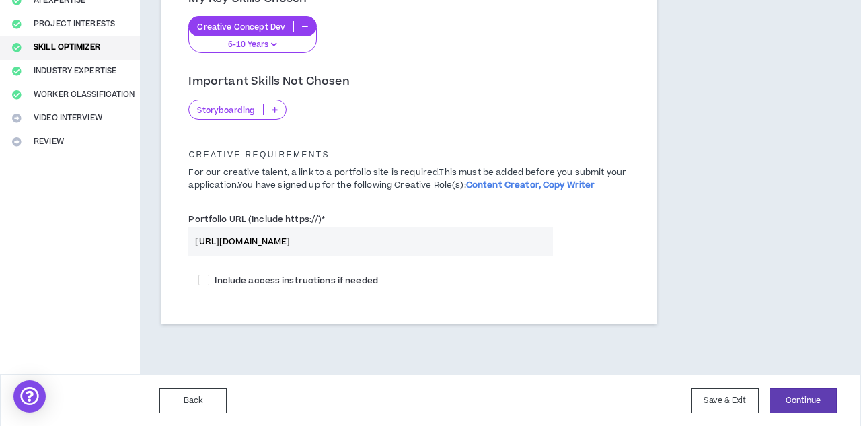
scroll to position [221, 0]
click at [784, 402] on button "Continue" at bounding box center [803, 401] width 67 height 25
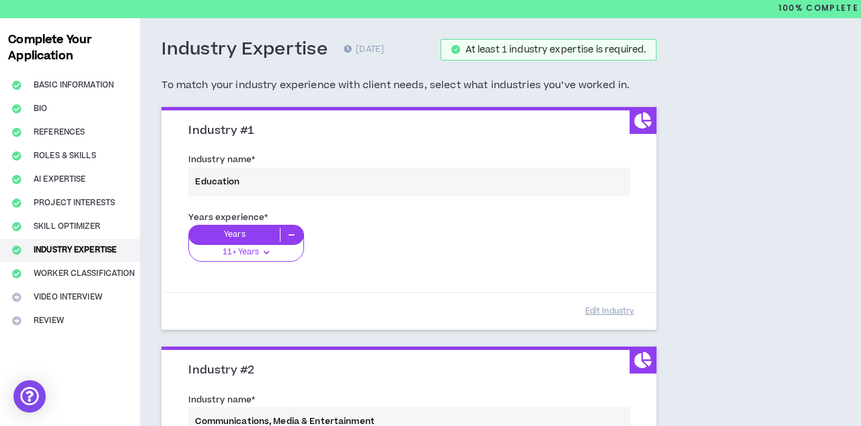
scroll to position [48, 0]
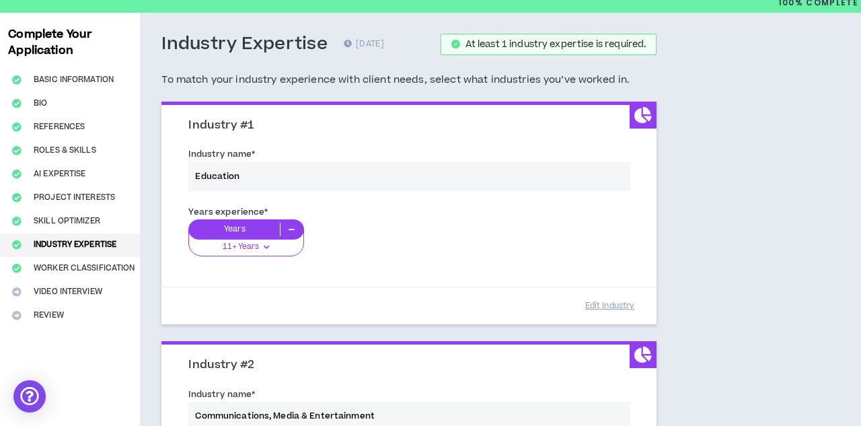
click at [523, 162] on div "Industry name * Education" at bounding box center [409, 171] width 462 height 57
click at [471, 181] on div "Industry name * Education" at bounding box center [409, 171] width 462 height 57
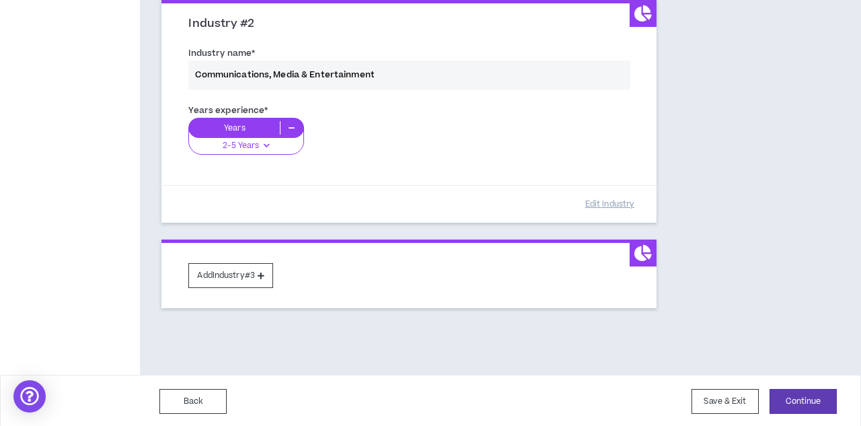
scroll to position [388, 0]
click at [730, 398] on button "Save & Exit" at bounding box center [725, 402] width 67 height 25
